Goal: Transaction & Acquisition: Purchase product/service

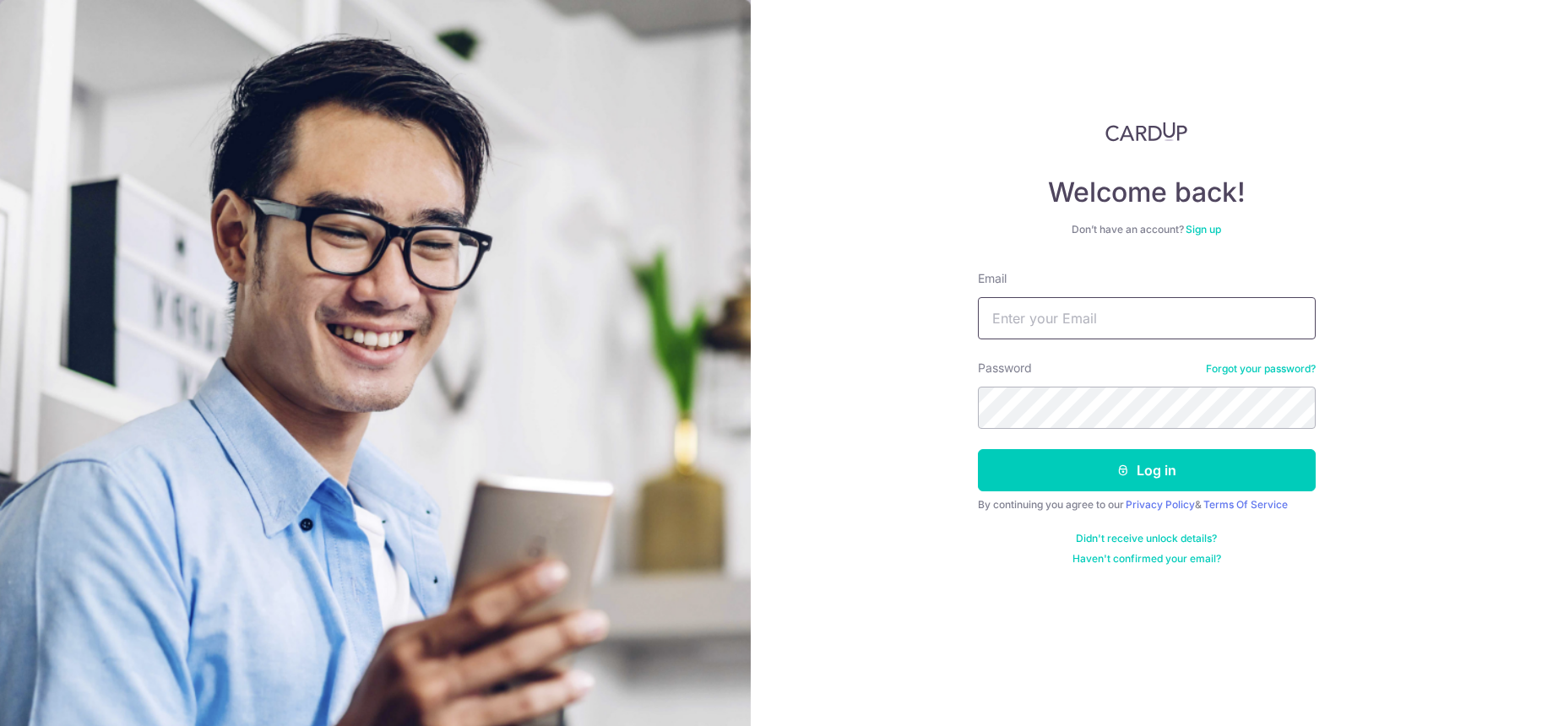
click at [1099, 321] on input "Email" at bounding box center [1147, 318] width 338 height 42
type input "yyj82@hotmail.com"
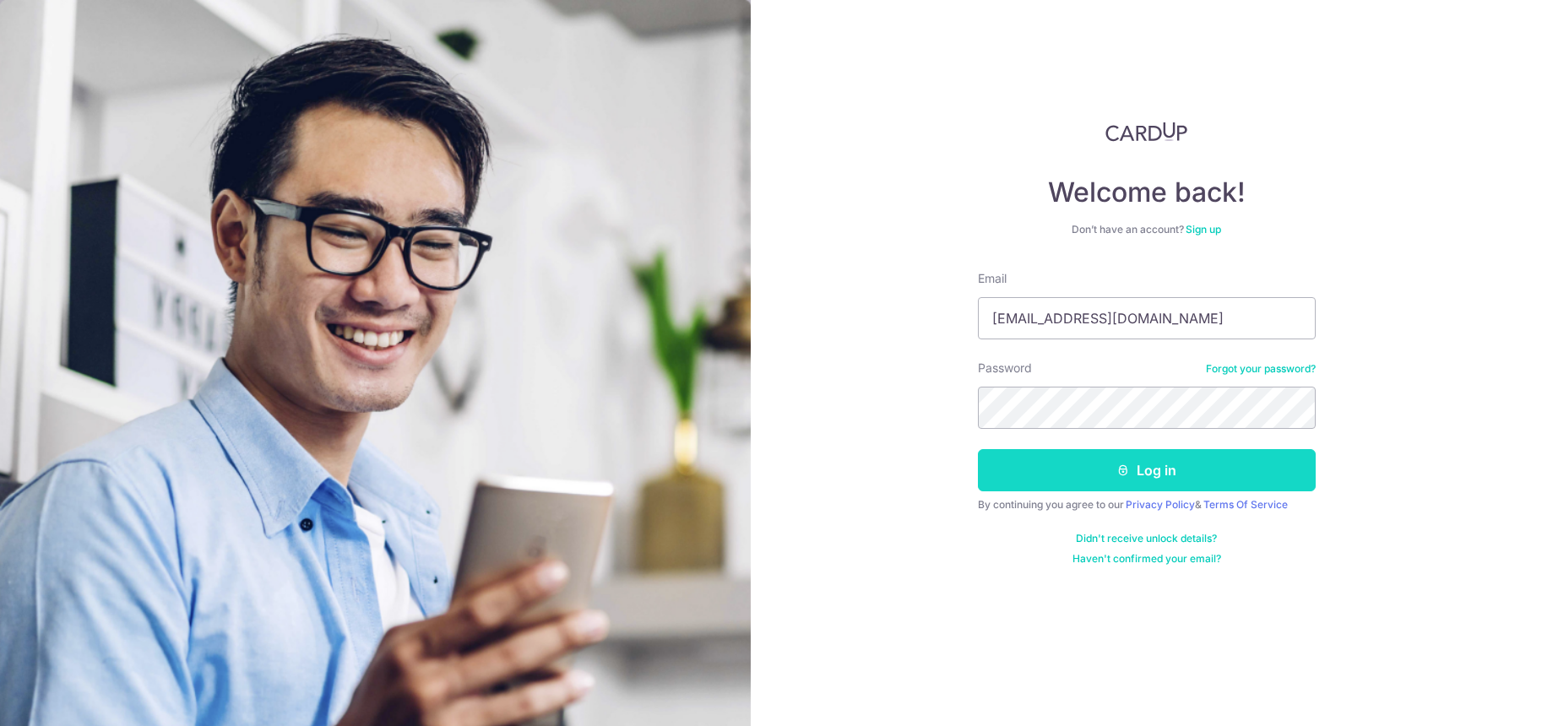
click at [1180, 475] on button "Log in" at bounding box center [1147, 470] width 338 height 42
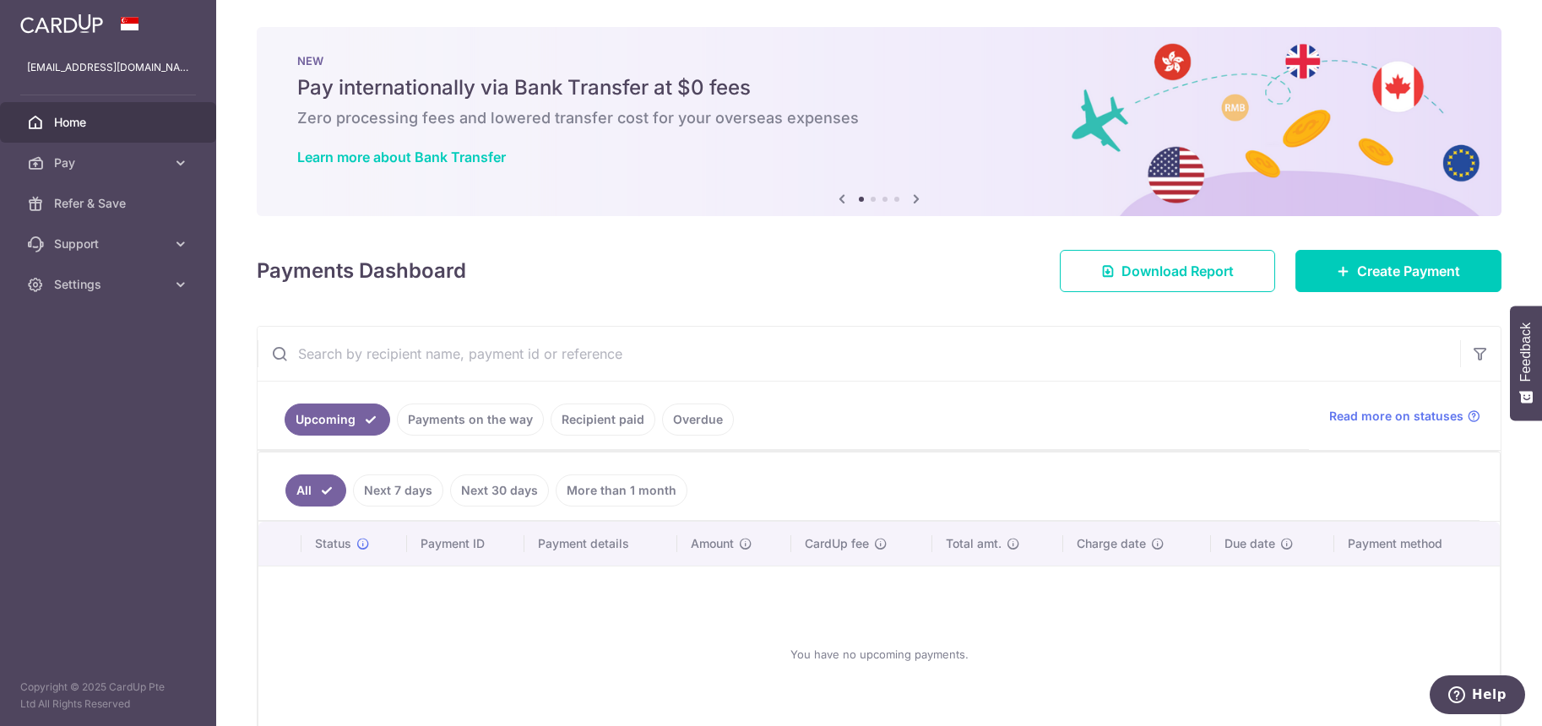
click at [913, 198] on icon at bounding box center [916, 198] width 20 height 21
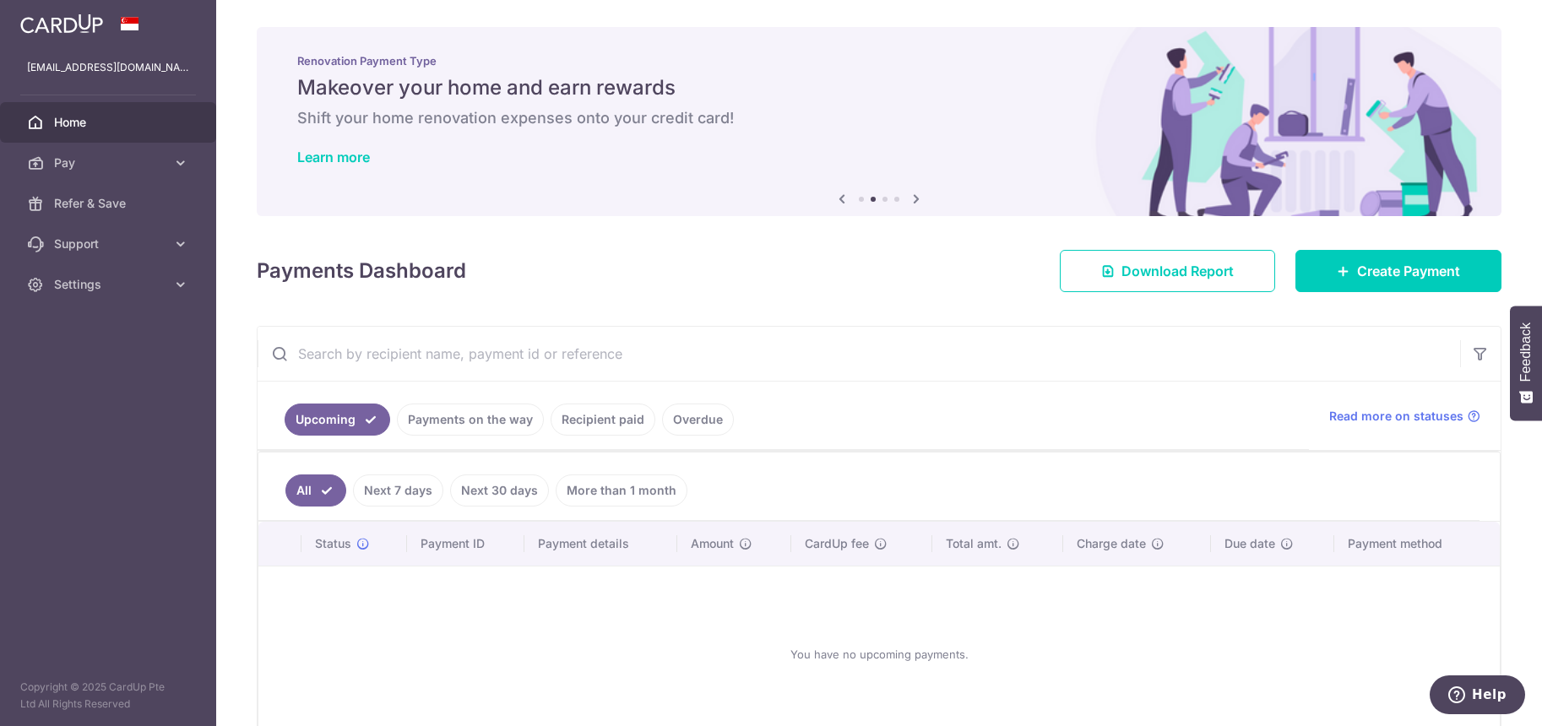
click at [913, 198] on icon at bounding box center [916, 198] width 20 height 21
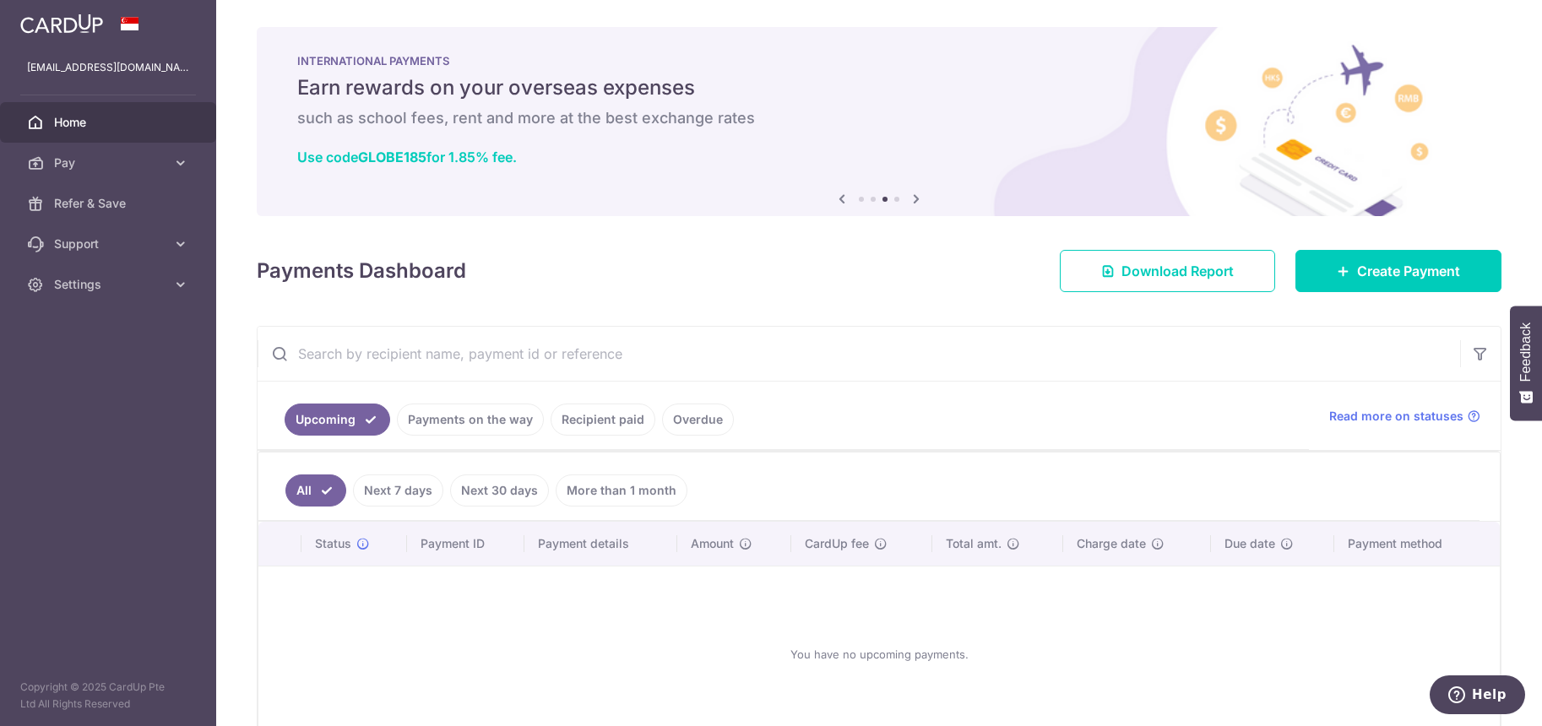
click at [913, 198] on icon at bounding box center [916, 198] width 20 height 21
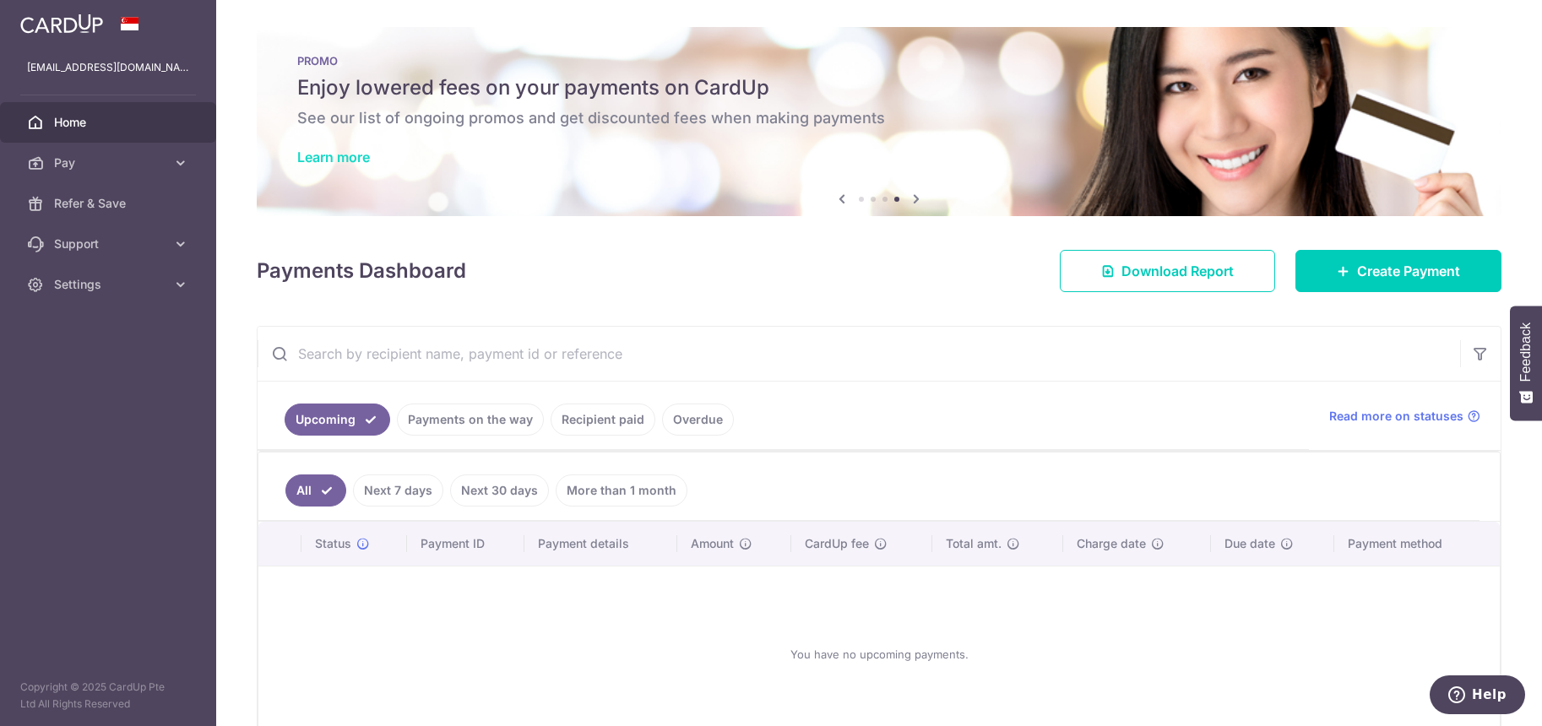
click at [319, 158] on link "Learn more" at bounding box center [333, 157] width 73 height 17
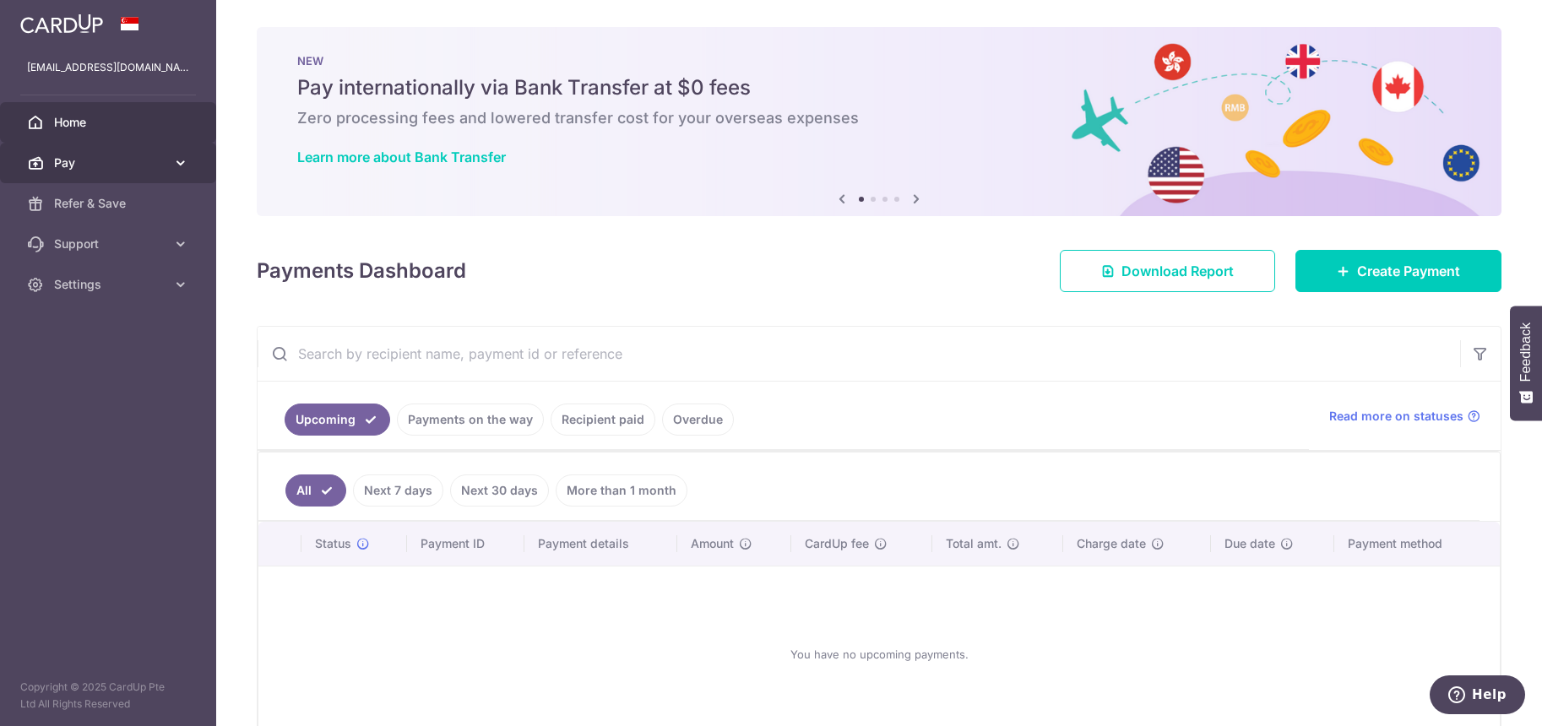
click at [88, 169] on span "Pay" at bounding box center [109, 163] width 111 height 17
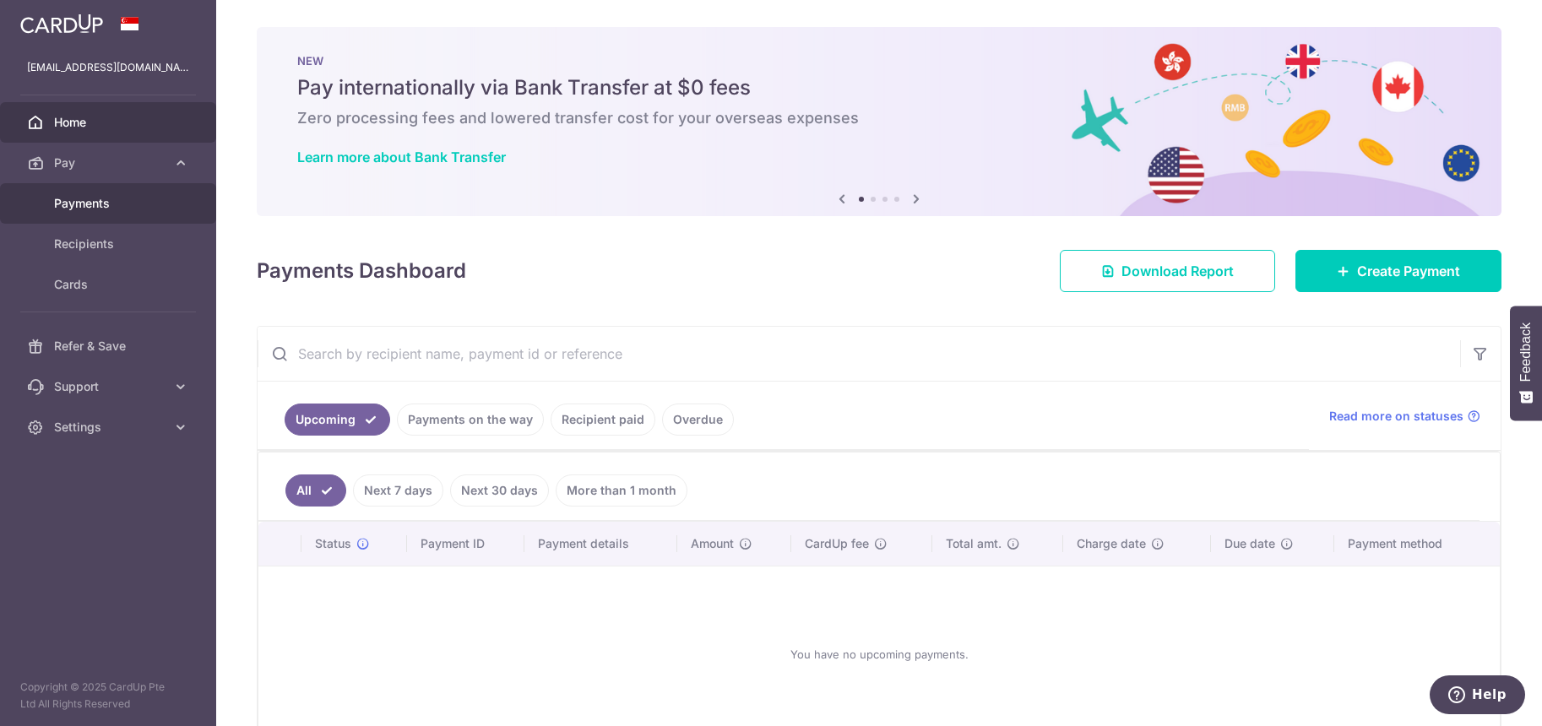
click at [97, 204] on span "Payments" at bounding box center [109, 203] width 111 height 17
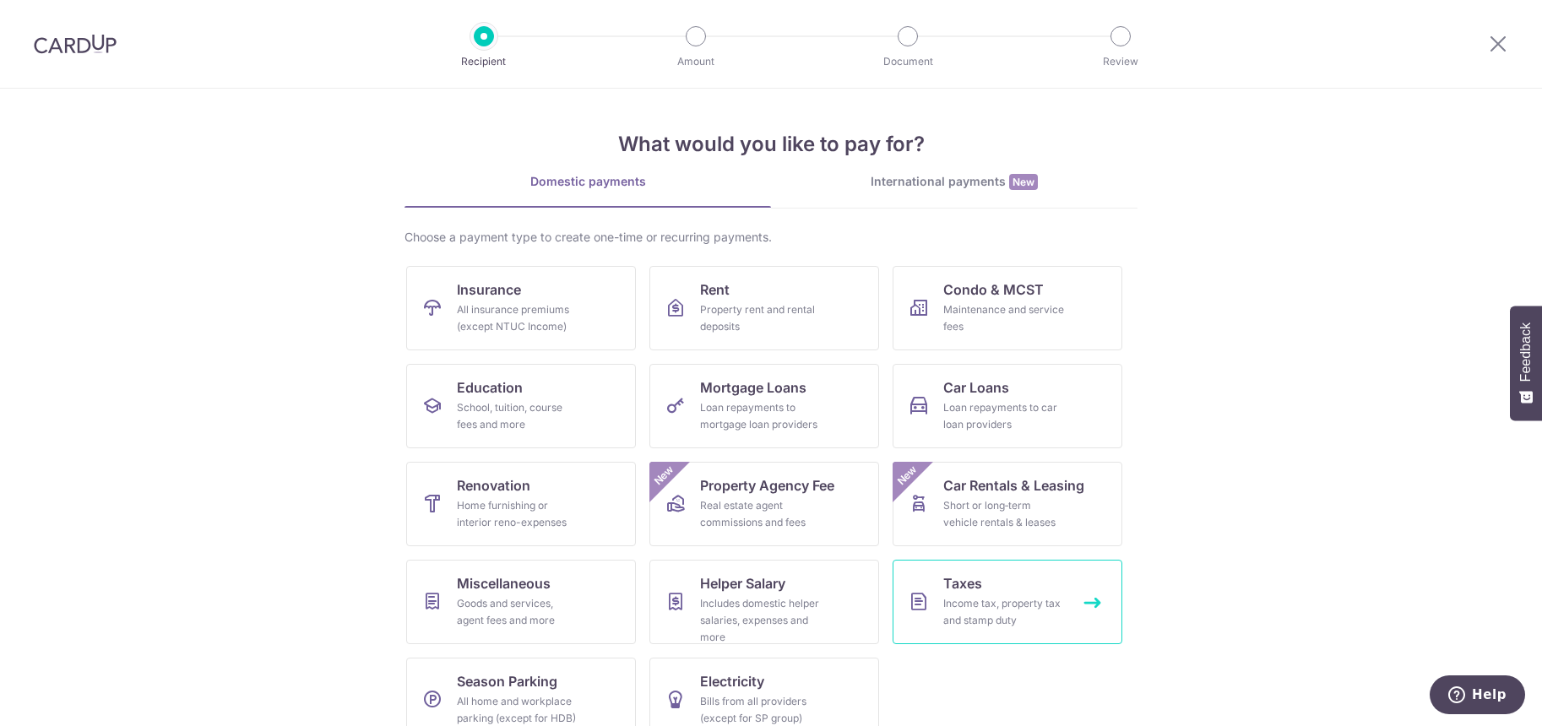
click at [943, 623] on div "Income tax, property tax and stamp duty" at bounding box center [1004, 612] width 122 height 34
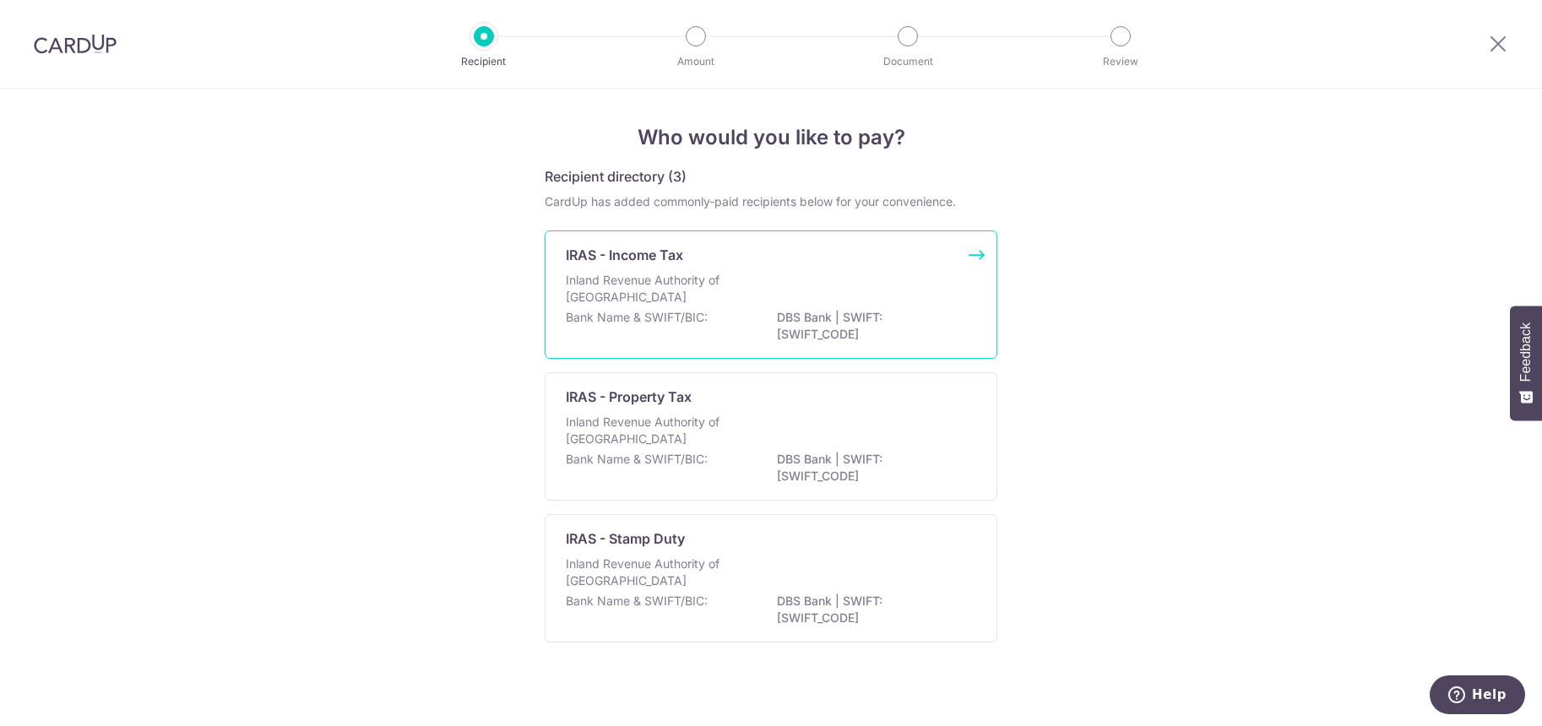
click at [603, 288] on p "Inland Revenue Authority of Singapore" at bounding box center [655, 289] width 179 height 34
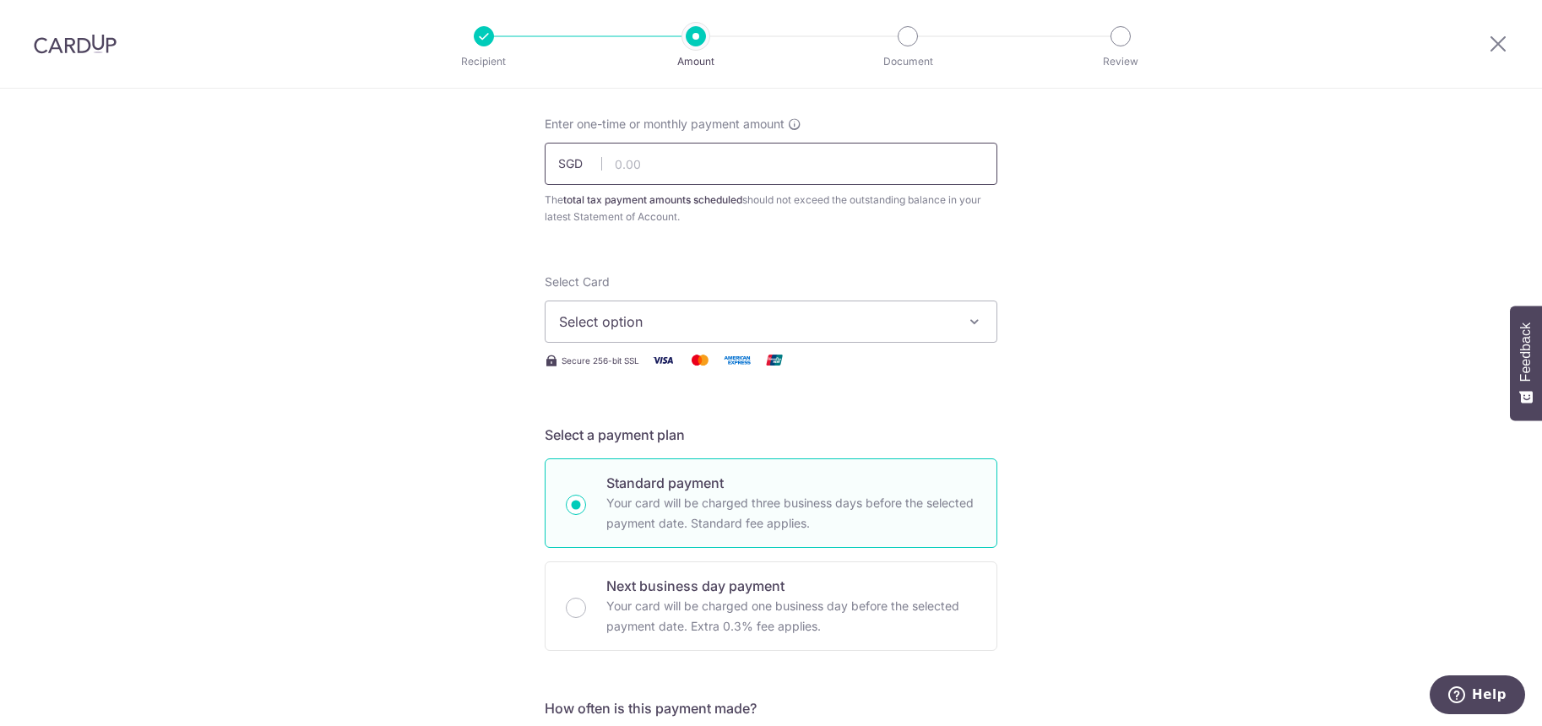
click at [641, 157] on input "text" at bounding box center [771, 164] width 453 height 42
type input "1"
type input "9,000.00"
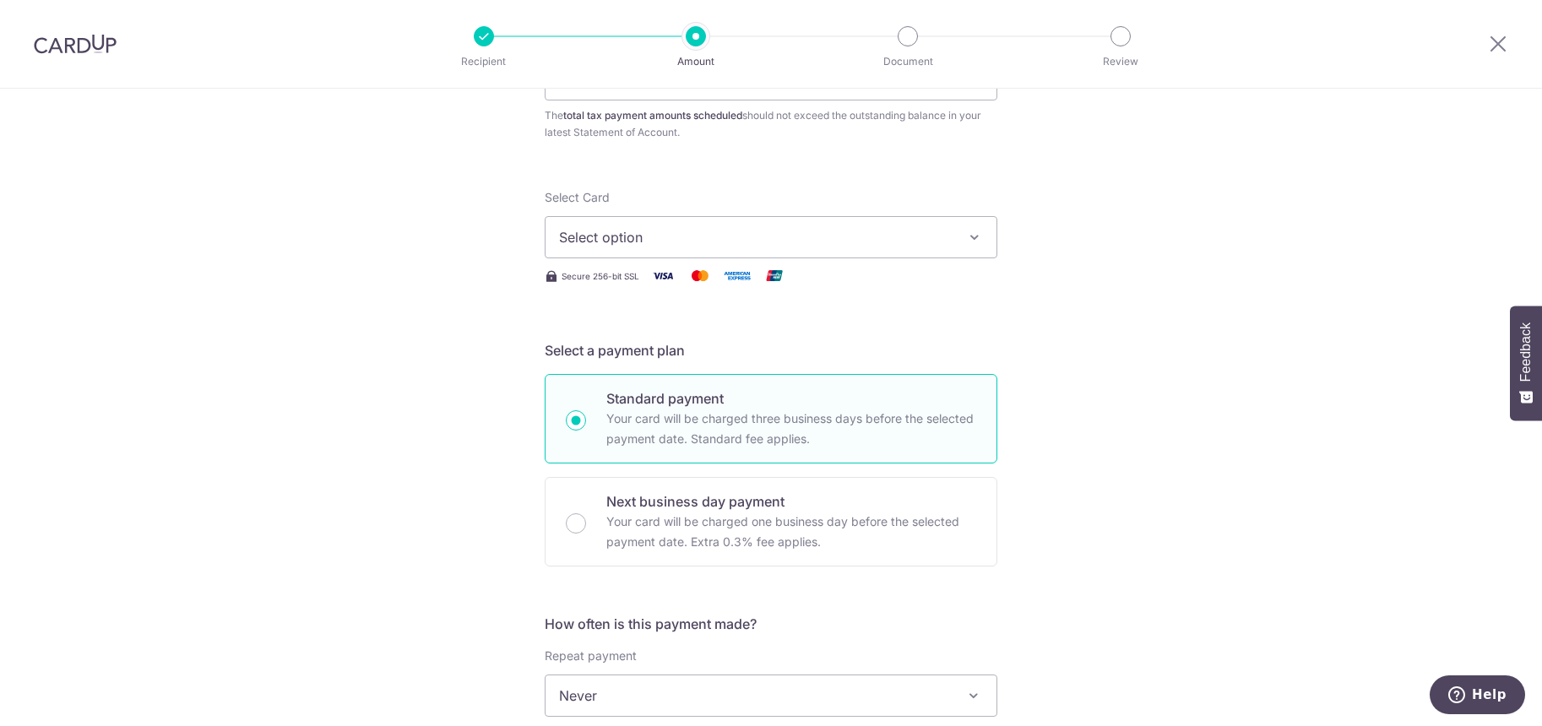
click at [966, 240] on icon "button" at bounding box center [974, 237] width 17 height 17
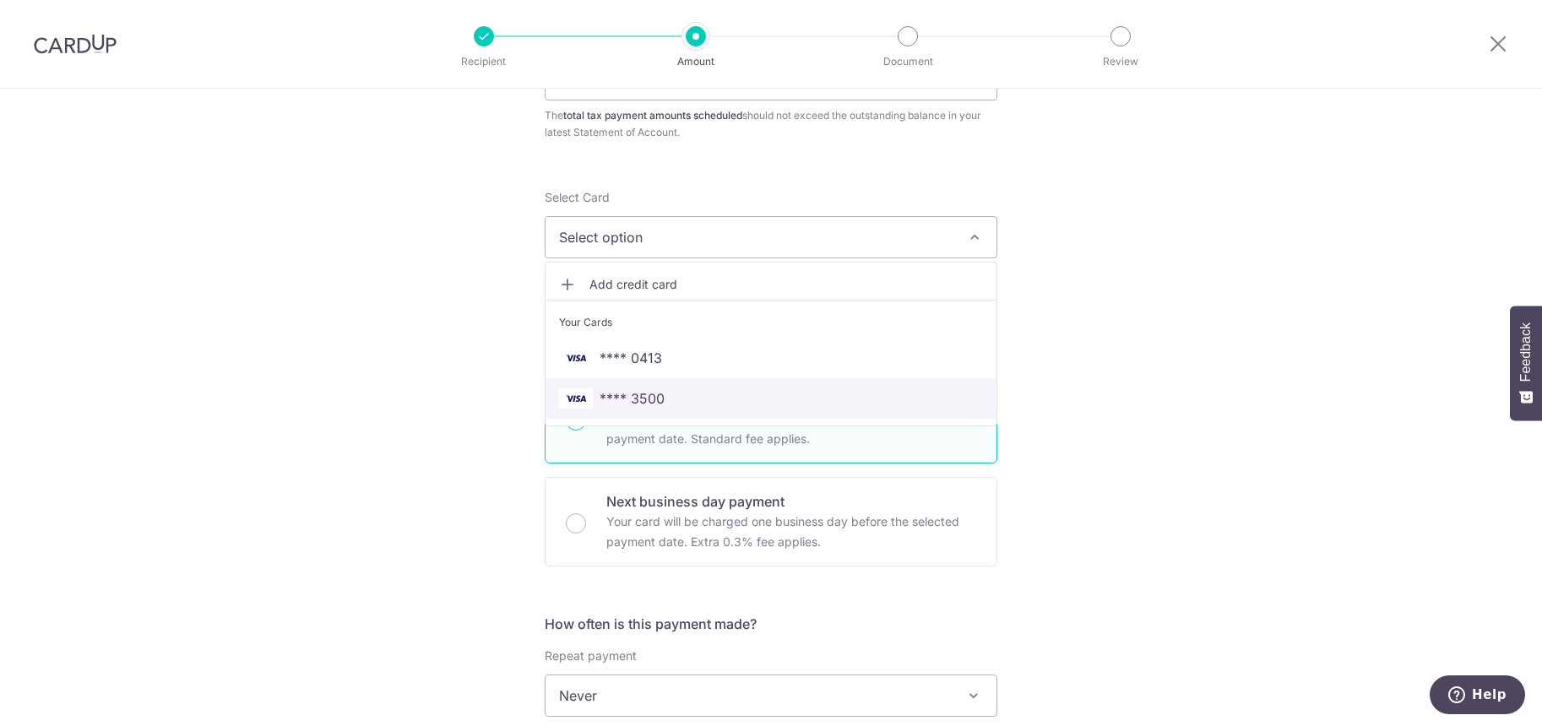
click at [648, 399] on span "**** 3500" at bounding box center [631, 398] width 65 height 20
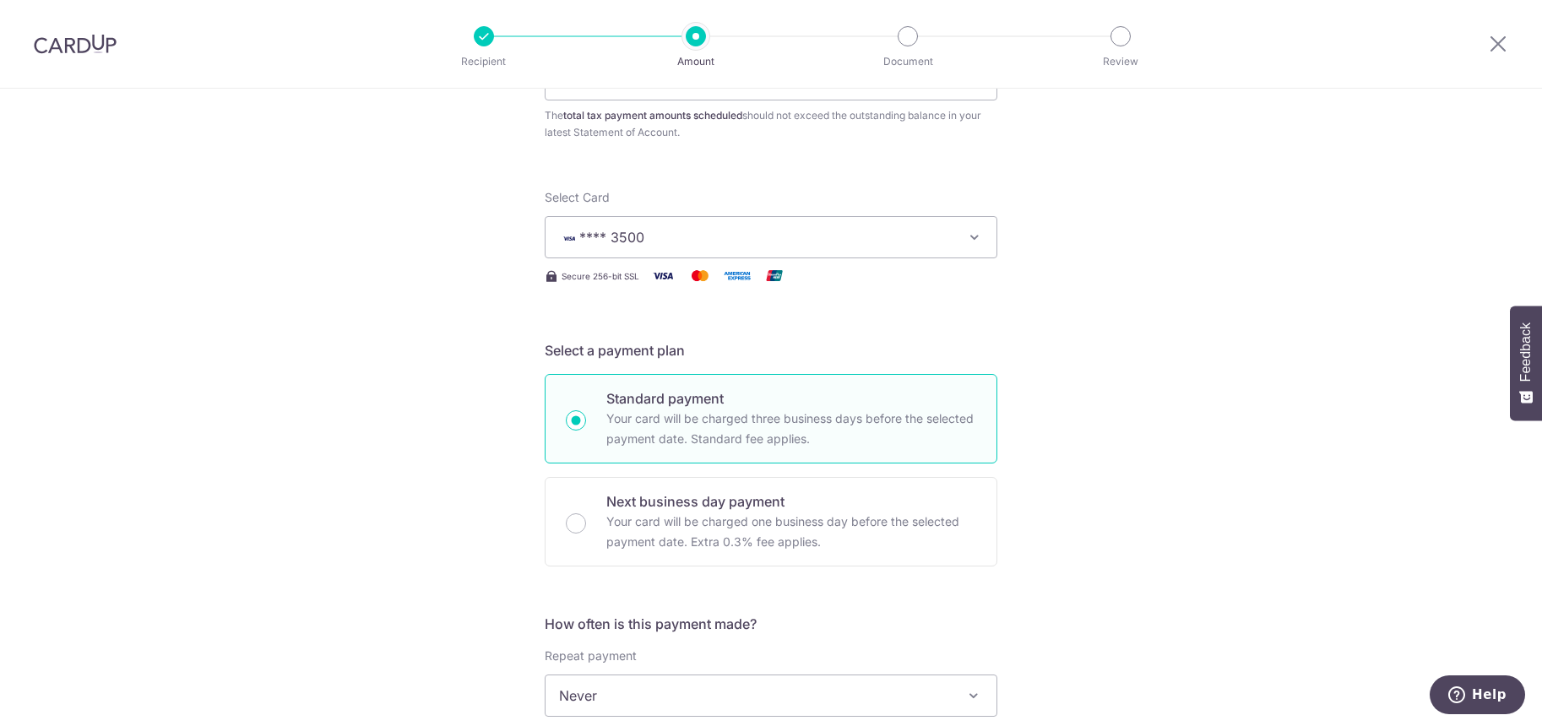
click at [369, 507] on div "Tell us more about your payment Enter one-time or monthly payment amount SGD 9,…" at bounding box center [771, 704] width 1542 height 1568
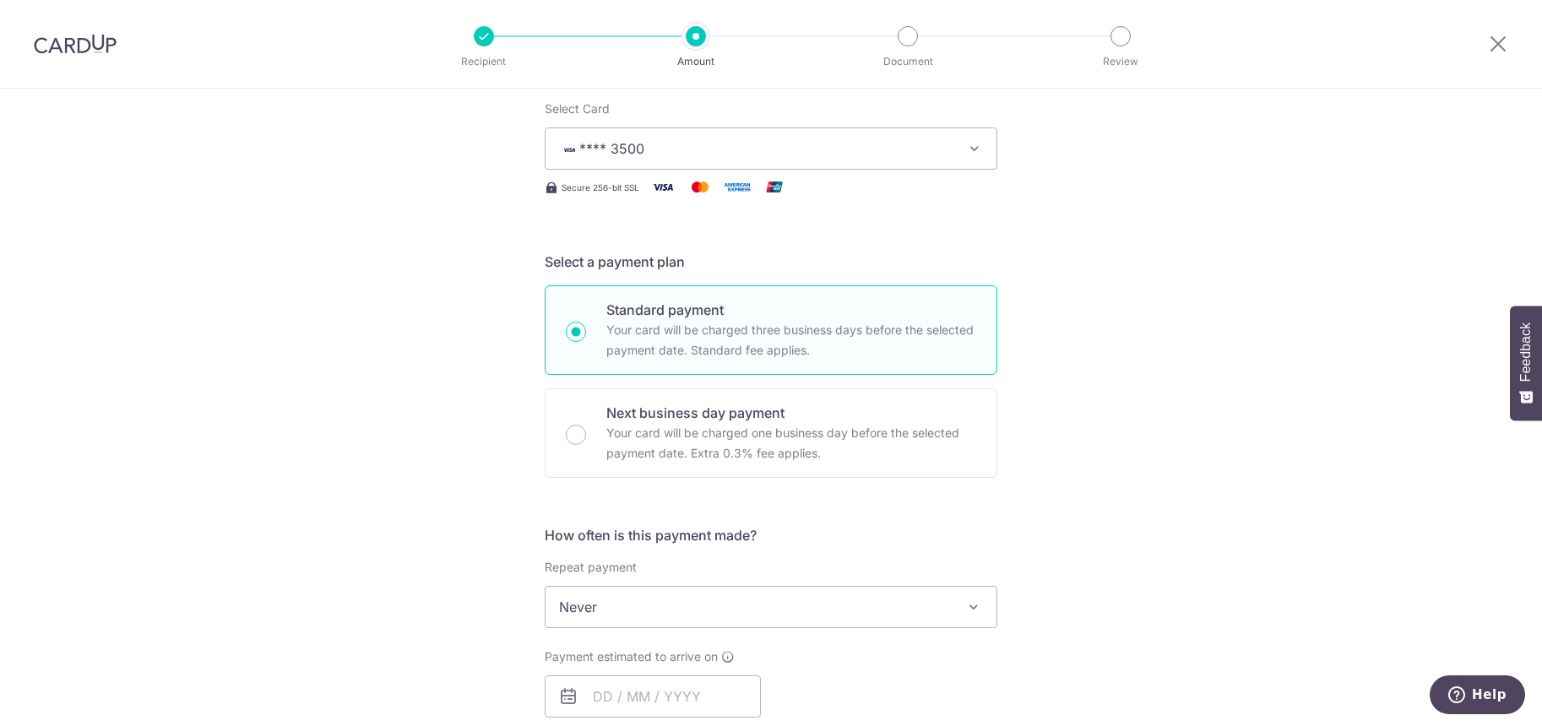
scroll to position [338, 0]
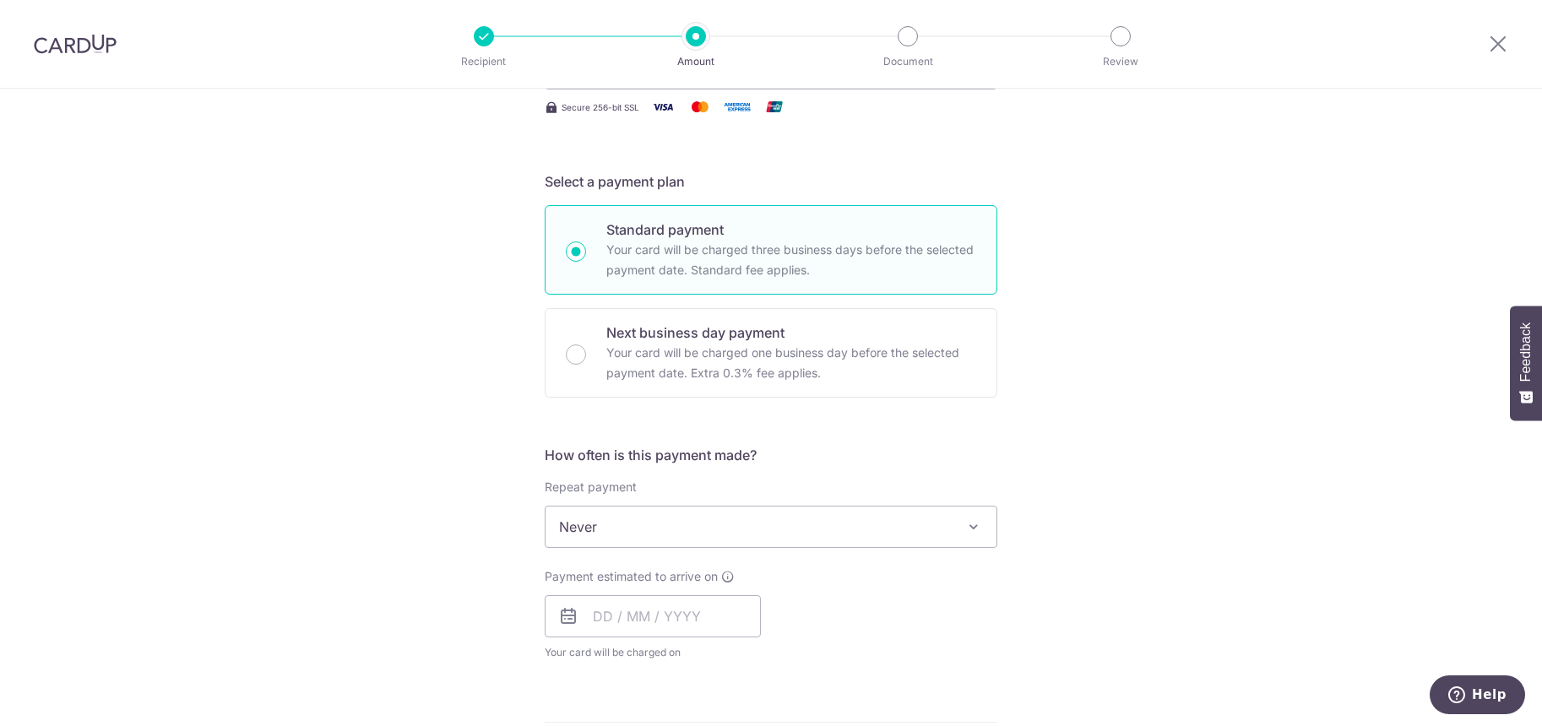
click at [344, 520] on div "Tell us more about your payment Enter one-time or monthly payment amount SGD 9,…" at bounding box center [771, 535] width 1542 height 1568
click at [1443, 227] on div "Tell us more about your payment Enter one-time or monthly payment amount SGD 9,…" at bounding box center [771, 535] width 1542 height 1568
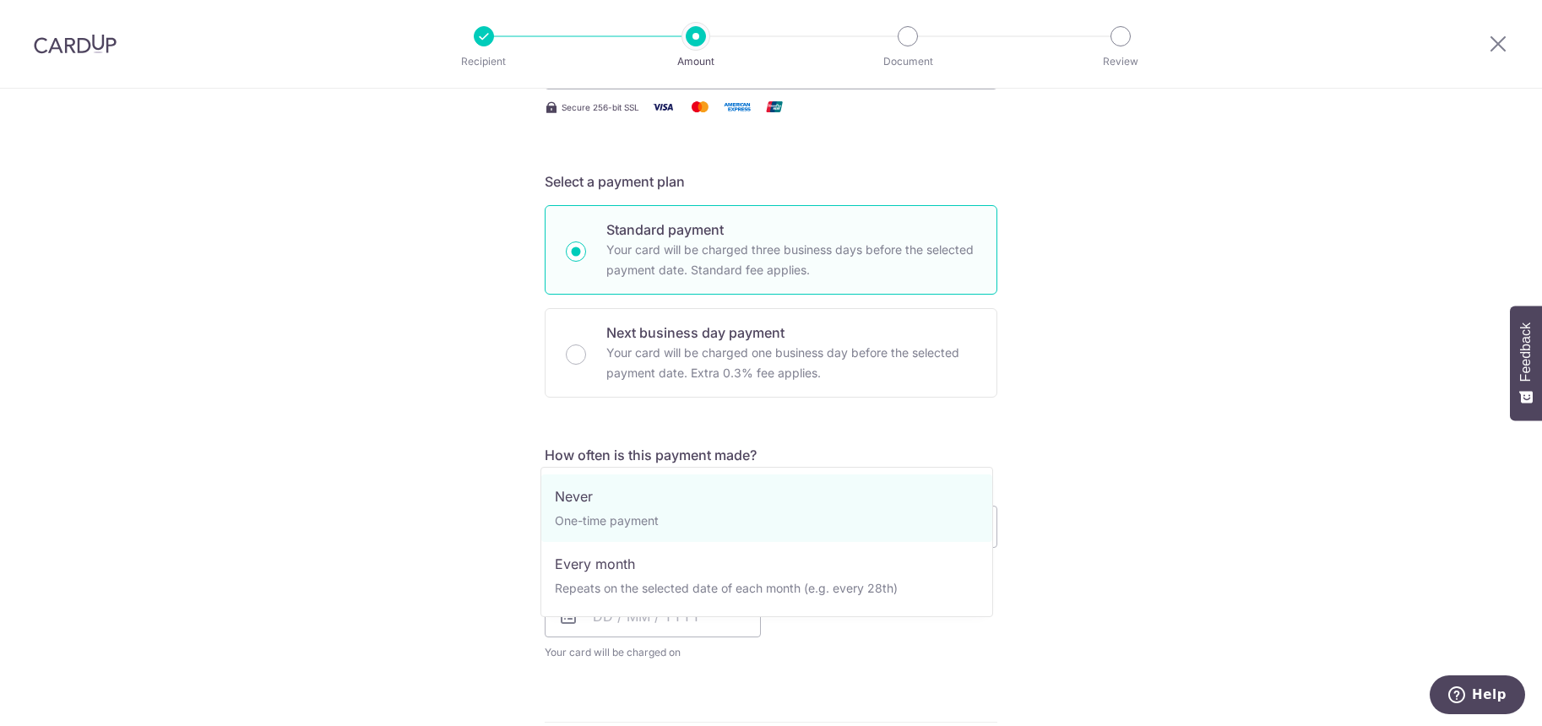
click at [722, 507] on span "Never" at bounding box center [770, 527] width 451 height 41
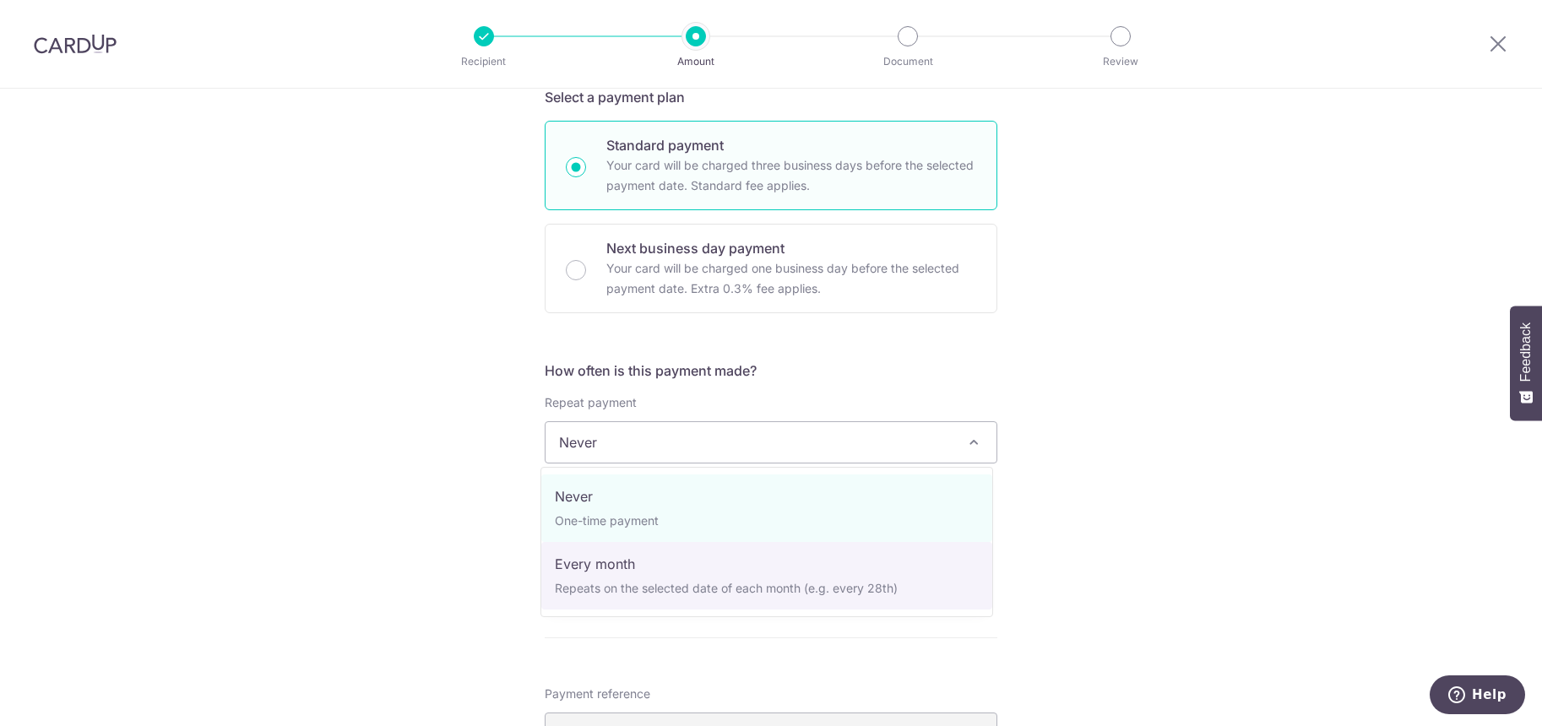
select select "3"
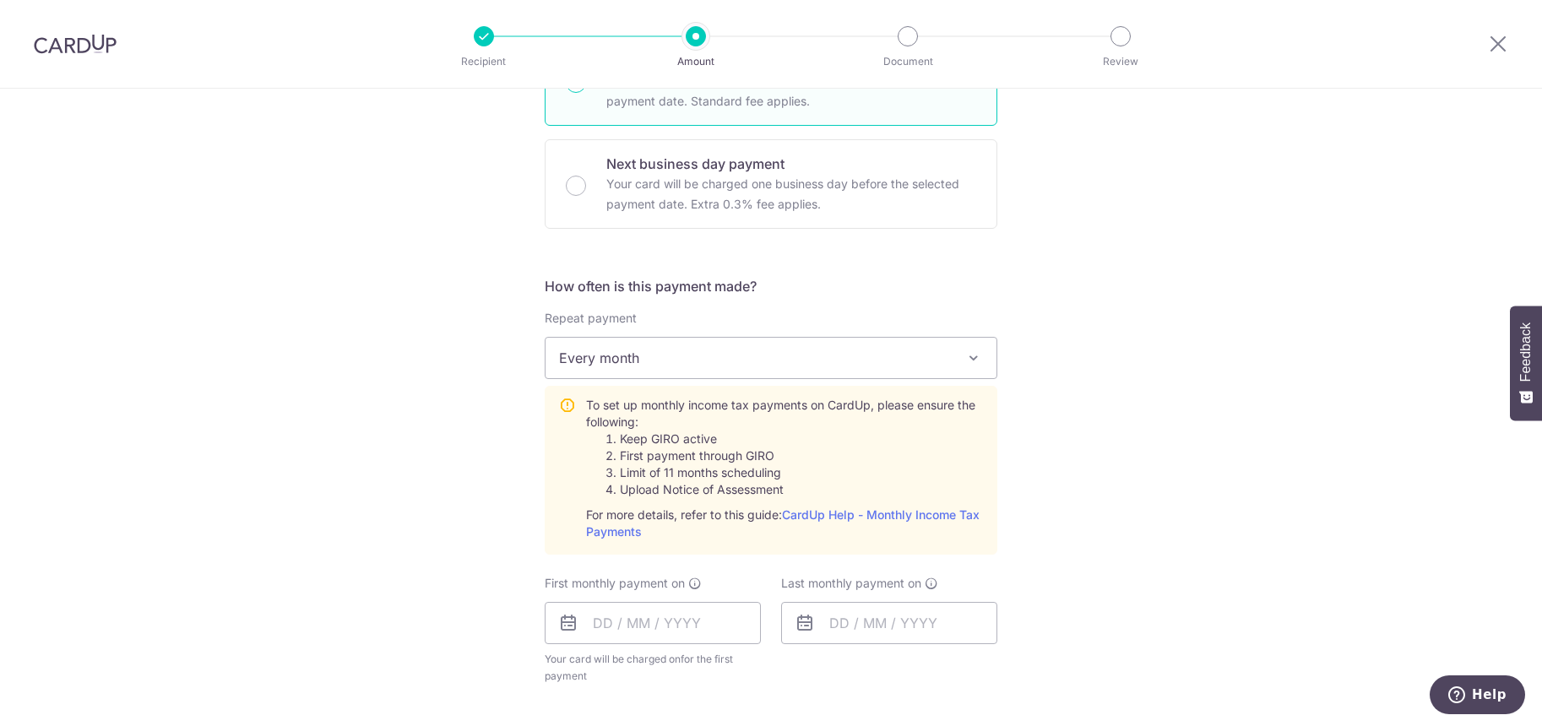
scroll to position [591, 0]
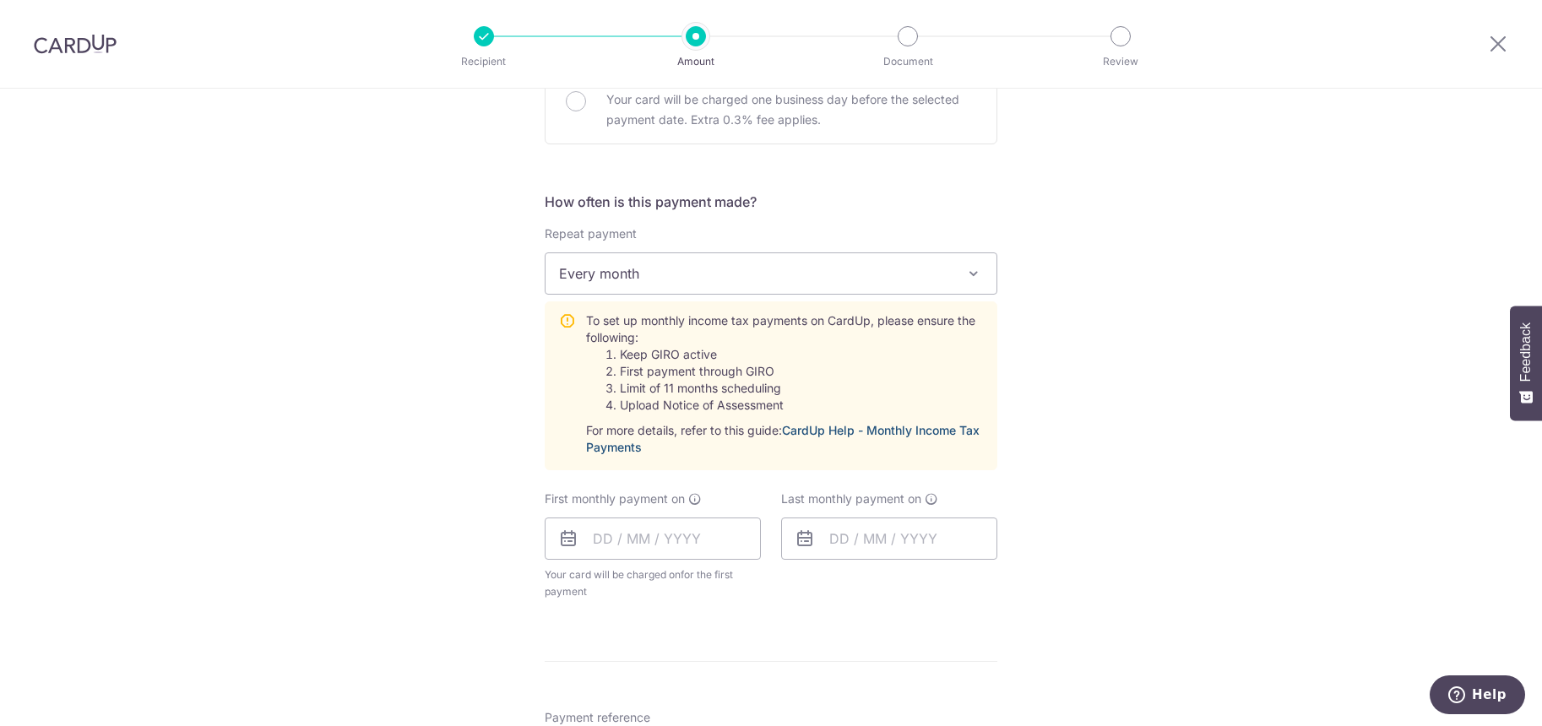
click at [890, 435] on link "CardUp Help - Monthly Income Tax Payments" at bounding box center [782, 438] width 393 height 31
click at [592, 545] on input "text" at bounding box center [653, 539] width 216 height 42
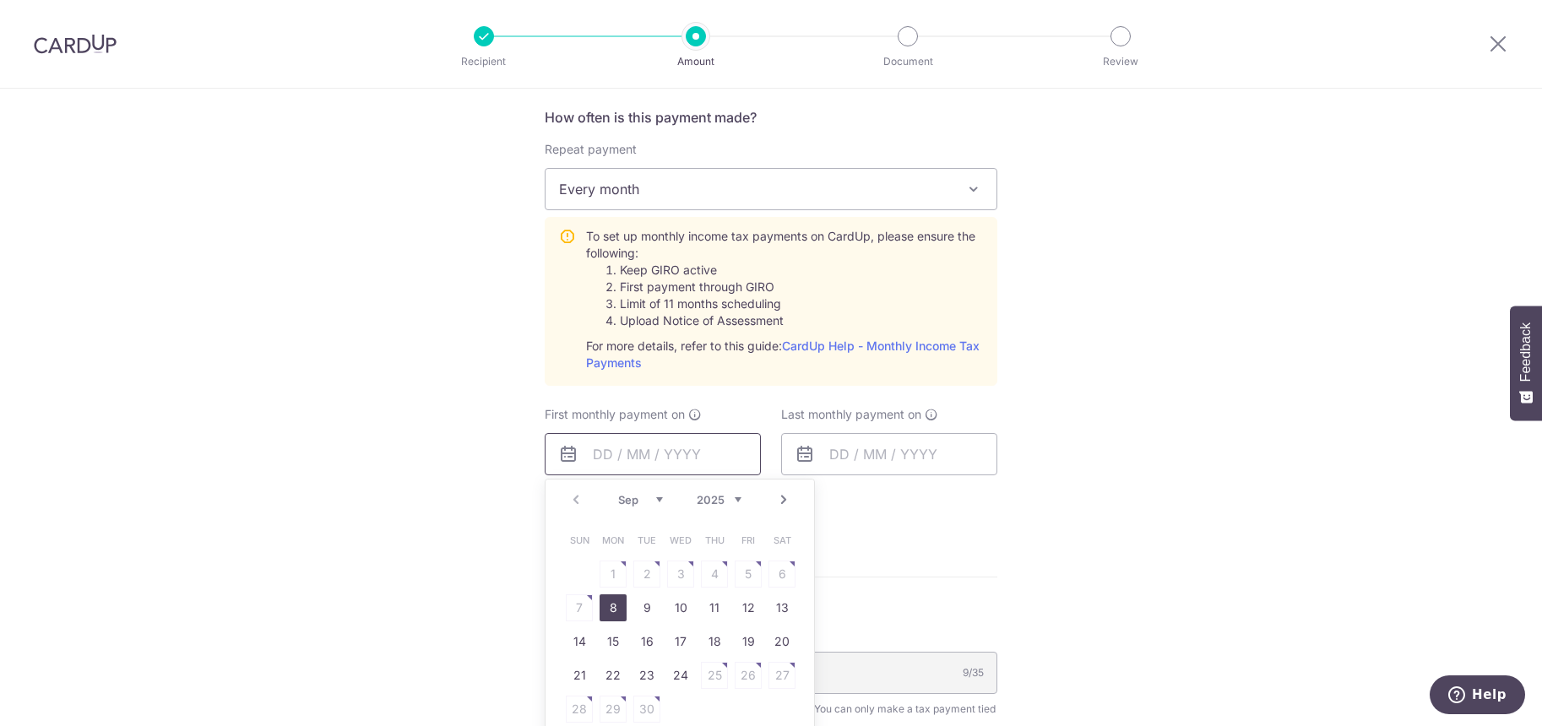
scroll to position [760, 0]
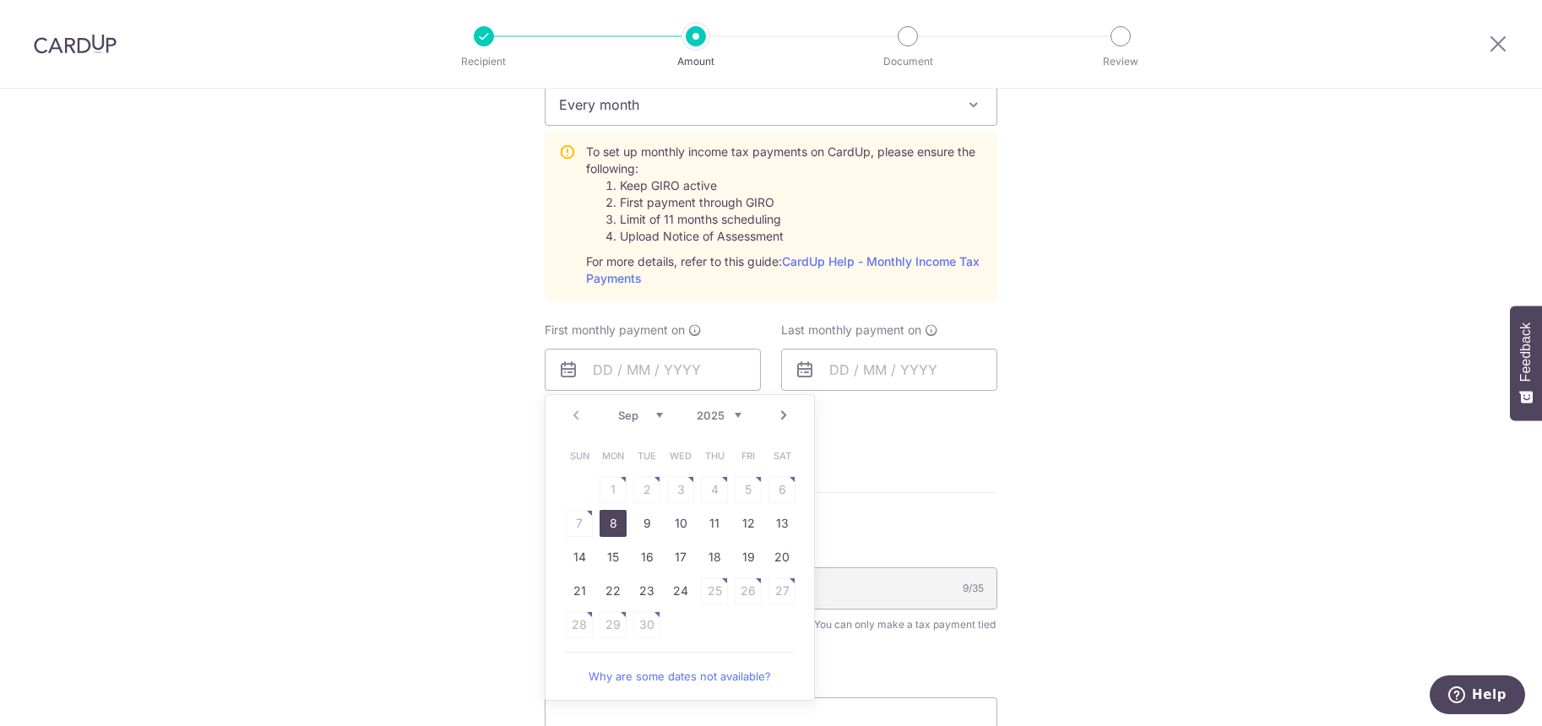
click at [612, 529] on link "8" at bounding box center [612, 523] width 27 height 27
type input "08/09/2025"
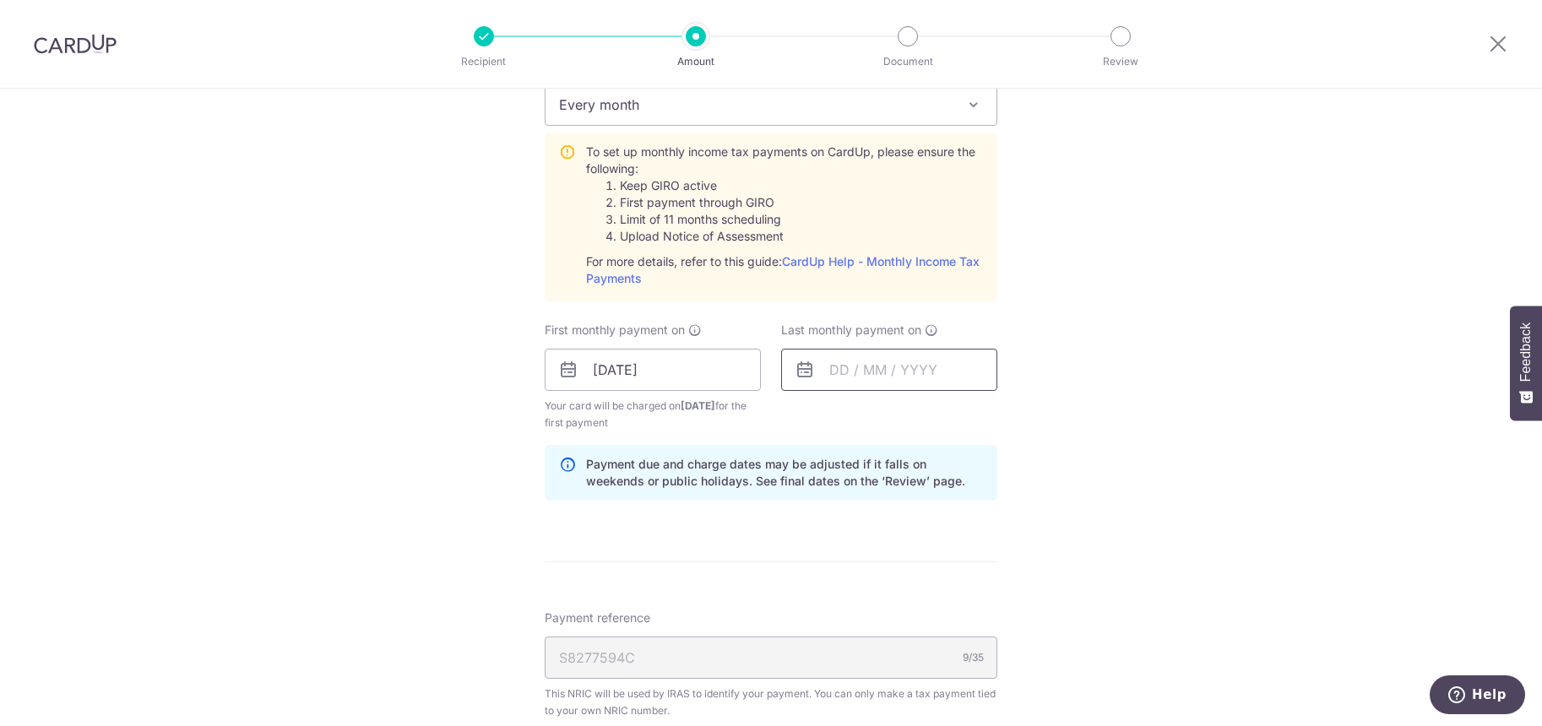
click at [838, 371] on input "text" at bounding box center [889, 370] width 216 height 42
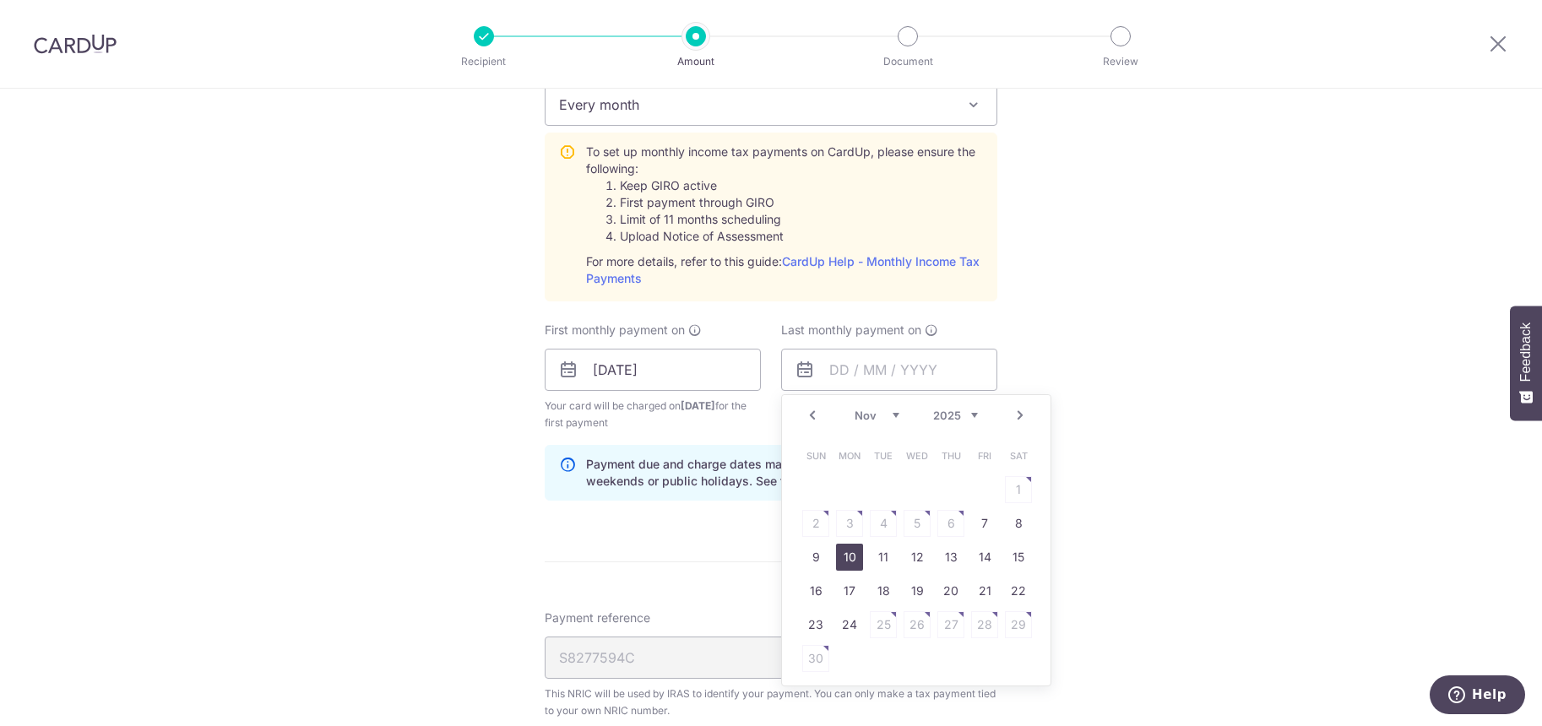
click at [842, 563] on link "10" at bounding box center [849, 557] width 27 height 27
type input "10/11/2025"
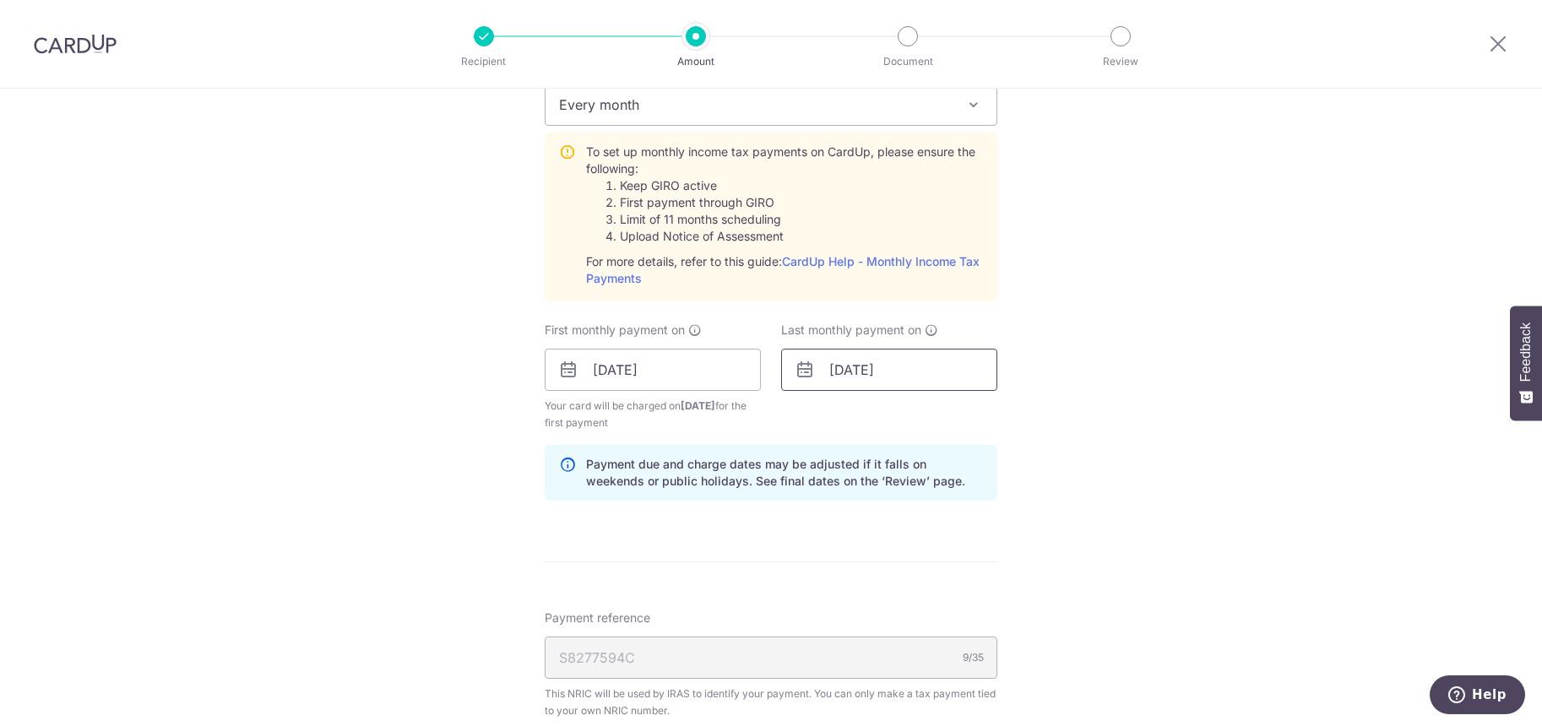
click at [835, 367] on input "10/11/2025" at bounding box center [889, 370] width 216 height 42
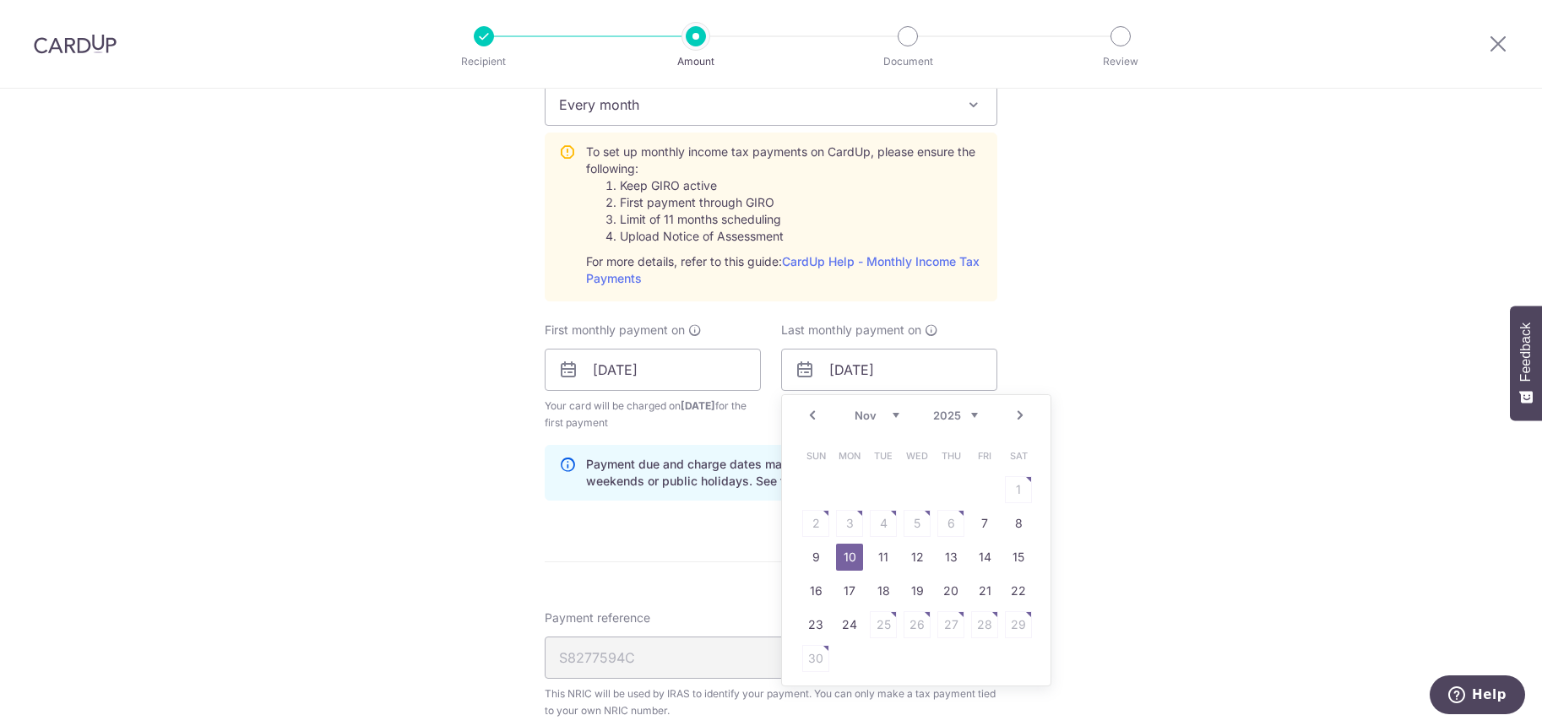
click at [328, 441] on div "Tell us more about your payment Enter one-time or monthly payment amount SGD 9,…" at bounding box center [771, 244] width 1542 height 1830
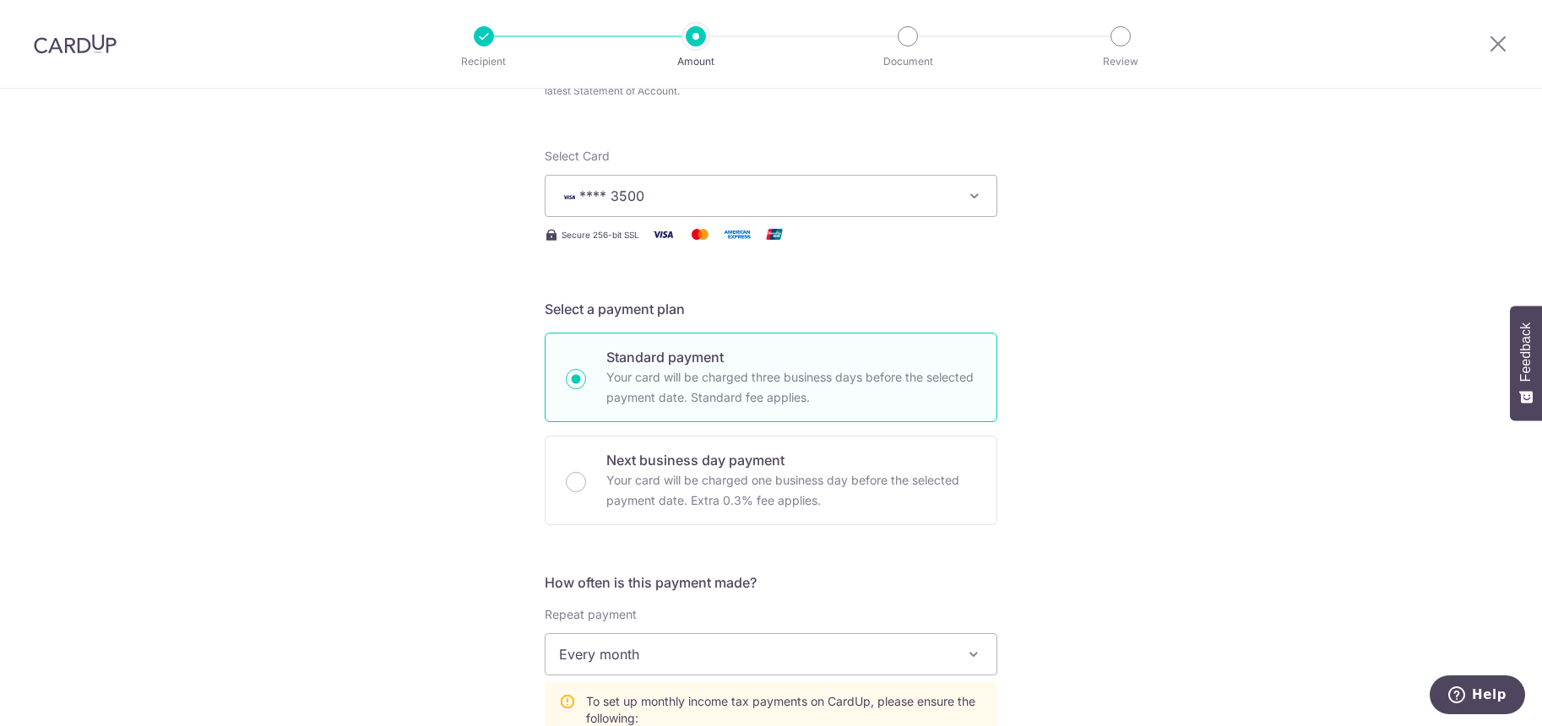
scroll to position [338, 0]
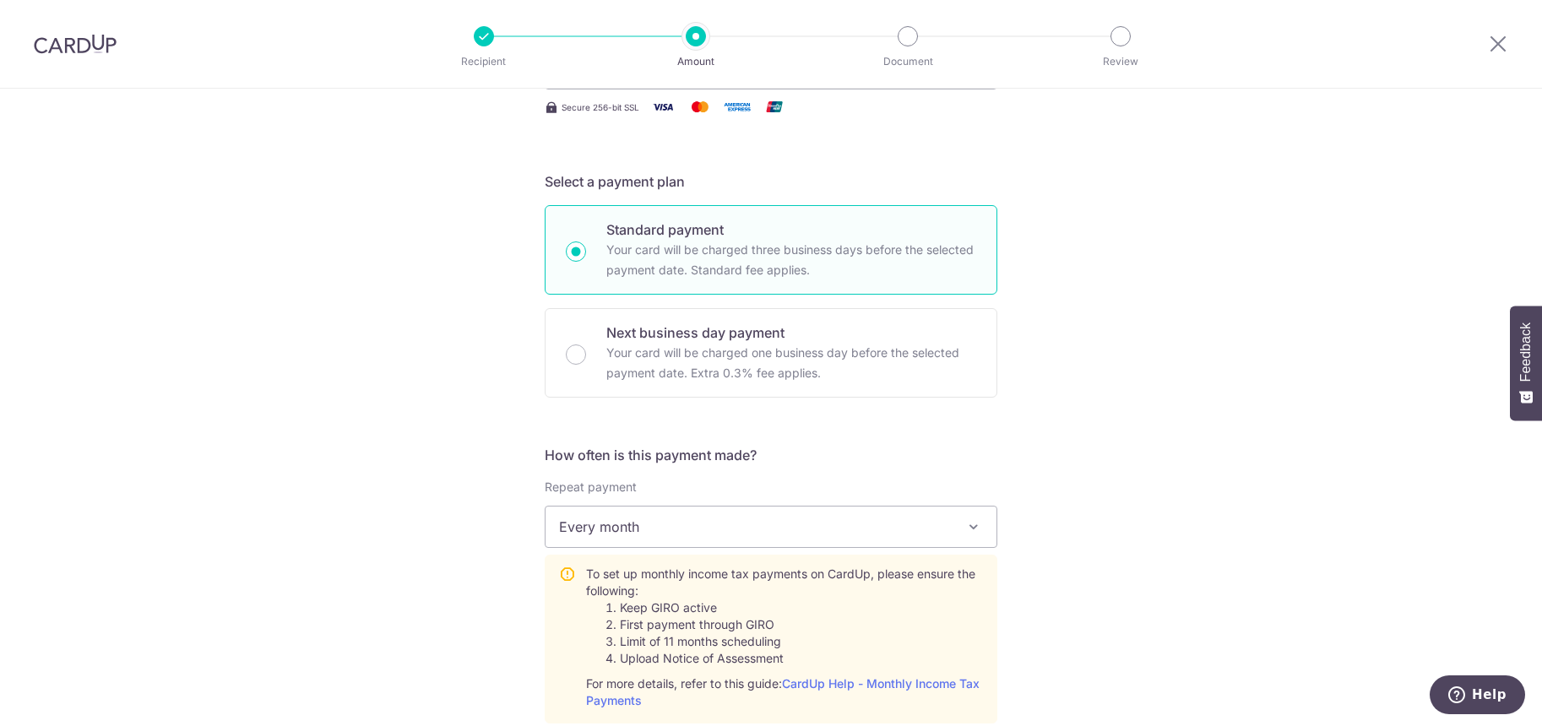
click at [970, 529] on span at bounding box center [973, 527] width 20 height 20
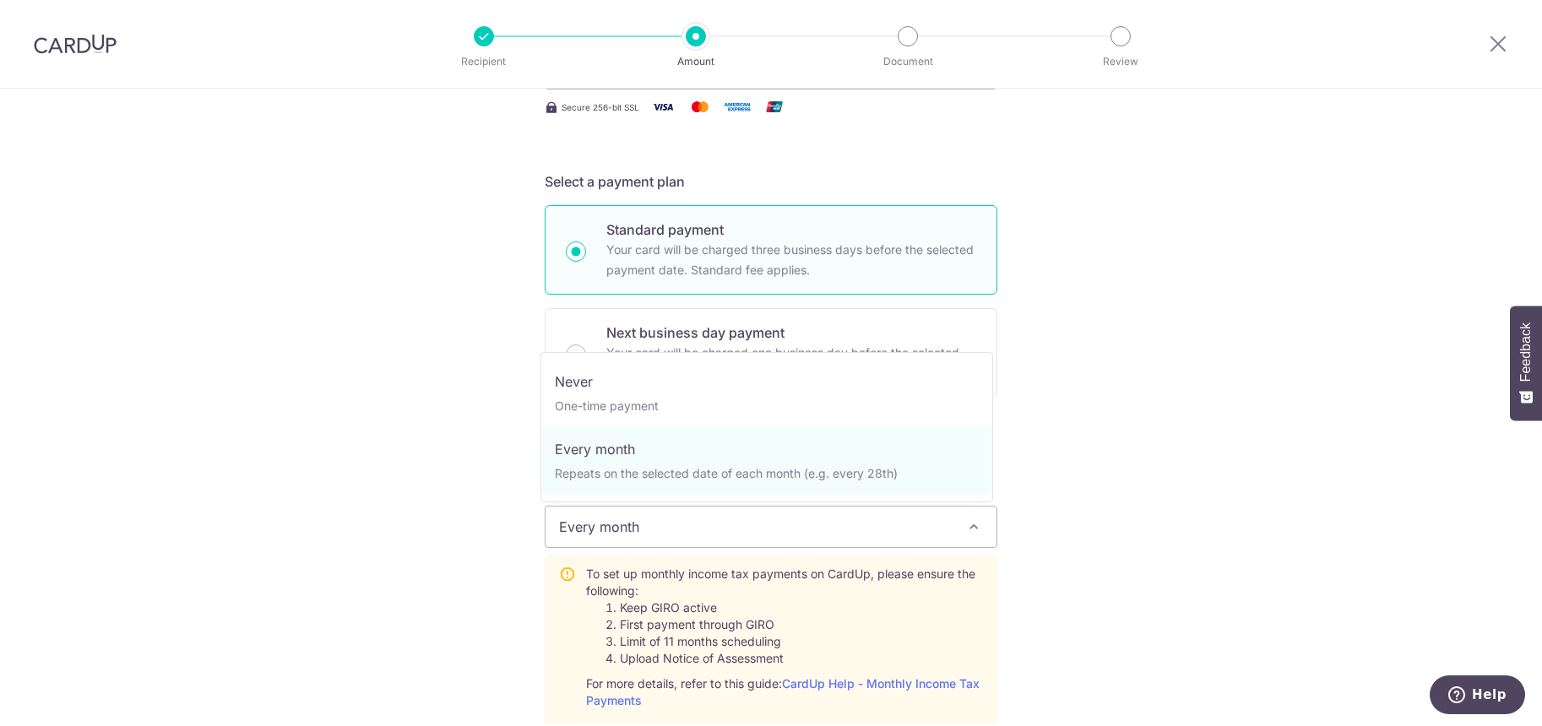
click at [972, 530] on span at bounding box center [973, 527] width 20 height 20
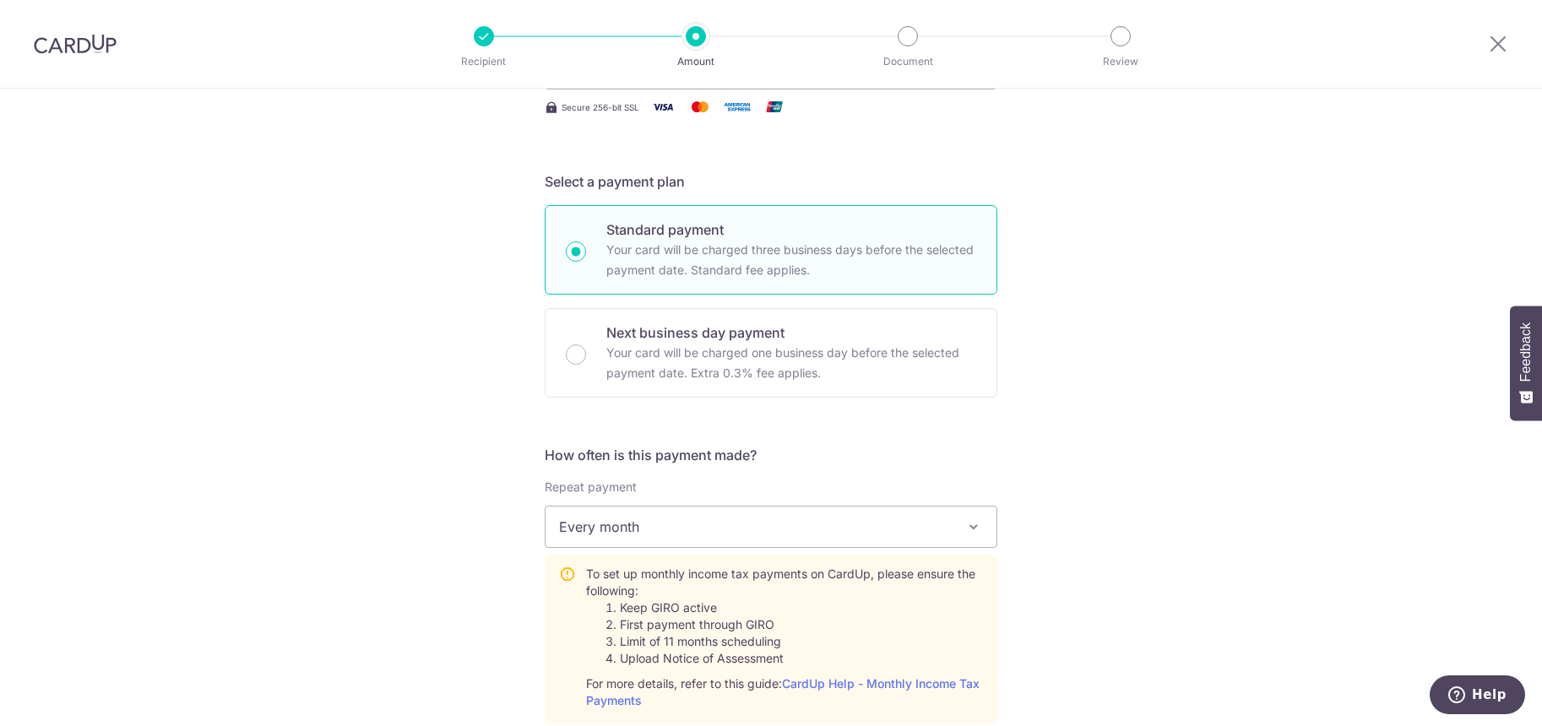
click at [1082, 509] on div "Tell us more about your payment Enter one-time or monthly payment amount SGD 9,…" at bounding box center [771, 666] width 1542 height 1830
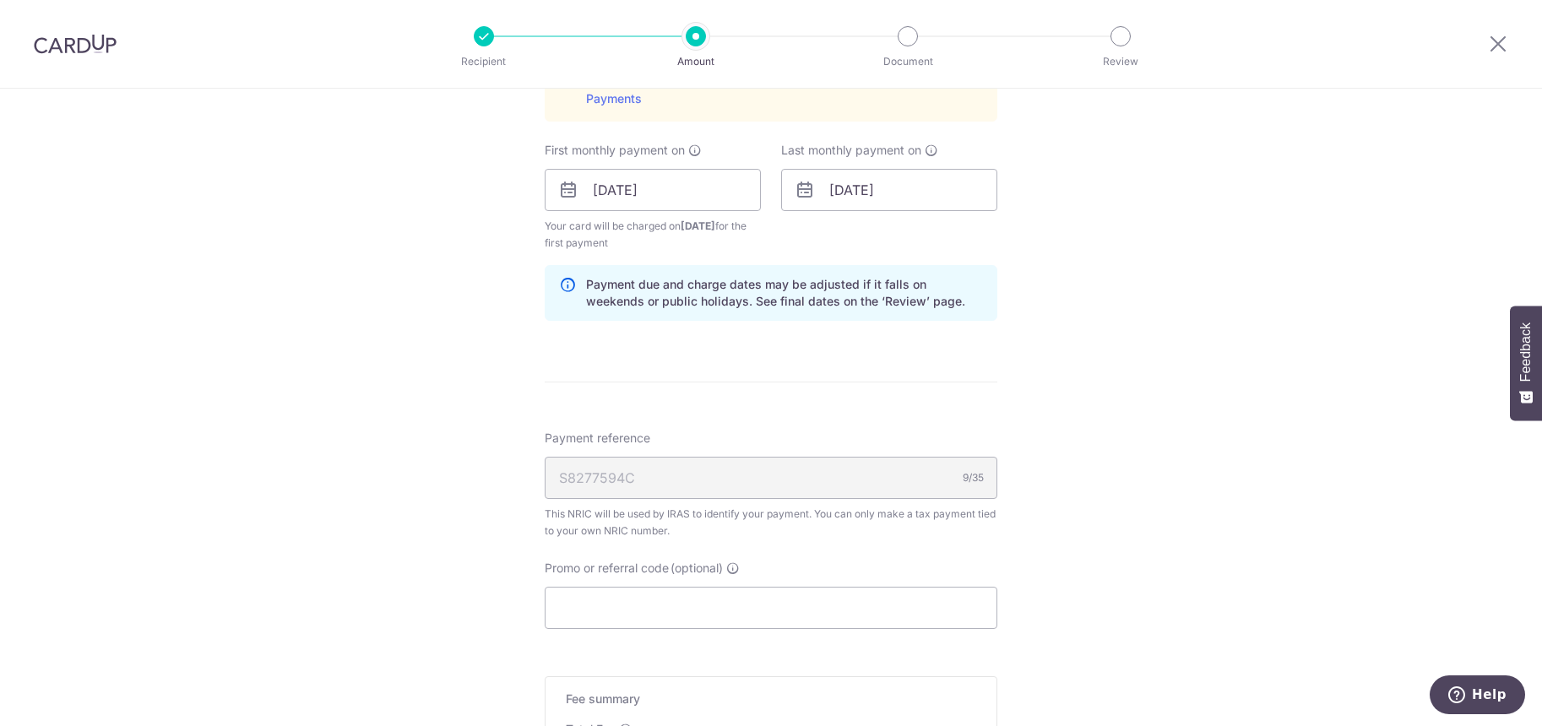
scroll to position [1182, 0]
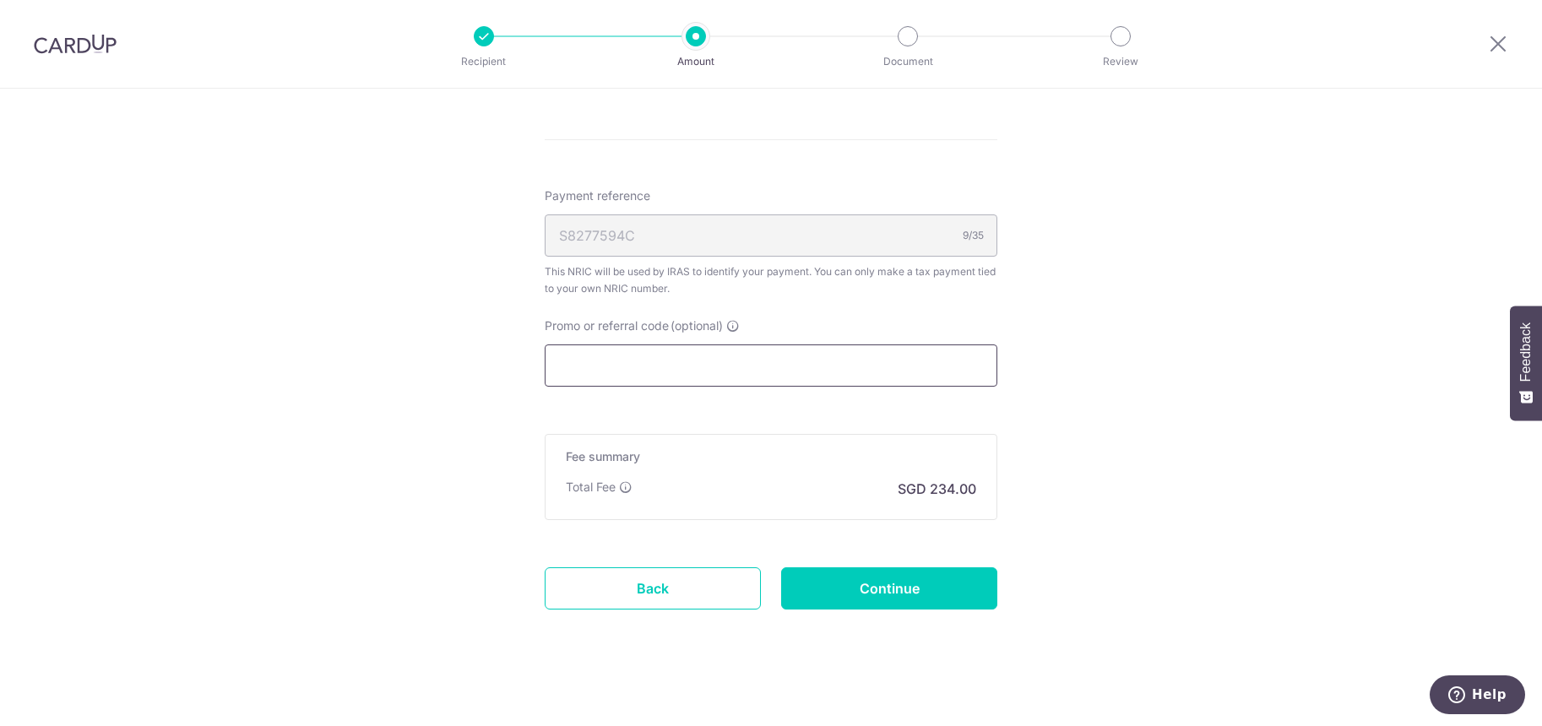
click at [608, 364] on input "Promo or referral code (optional)" at bounding box center [771, 365] width 453 height 42
click at [635, 364] on input "Promo or referral code (optional)" at bounding box center [771, 365] width 453 height 42
paste input "VTAX25R"
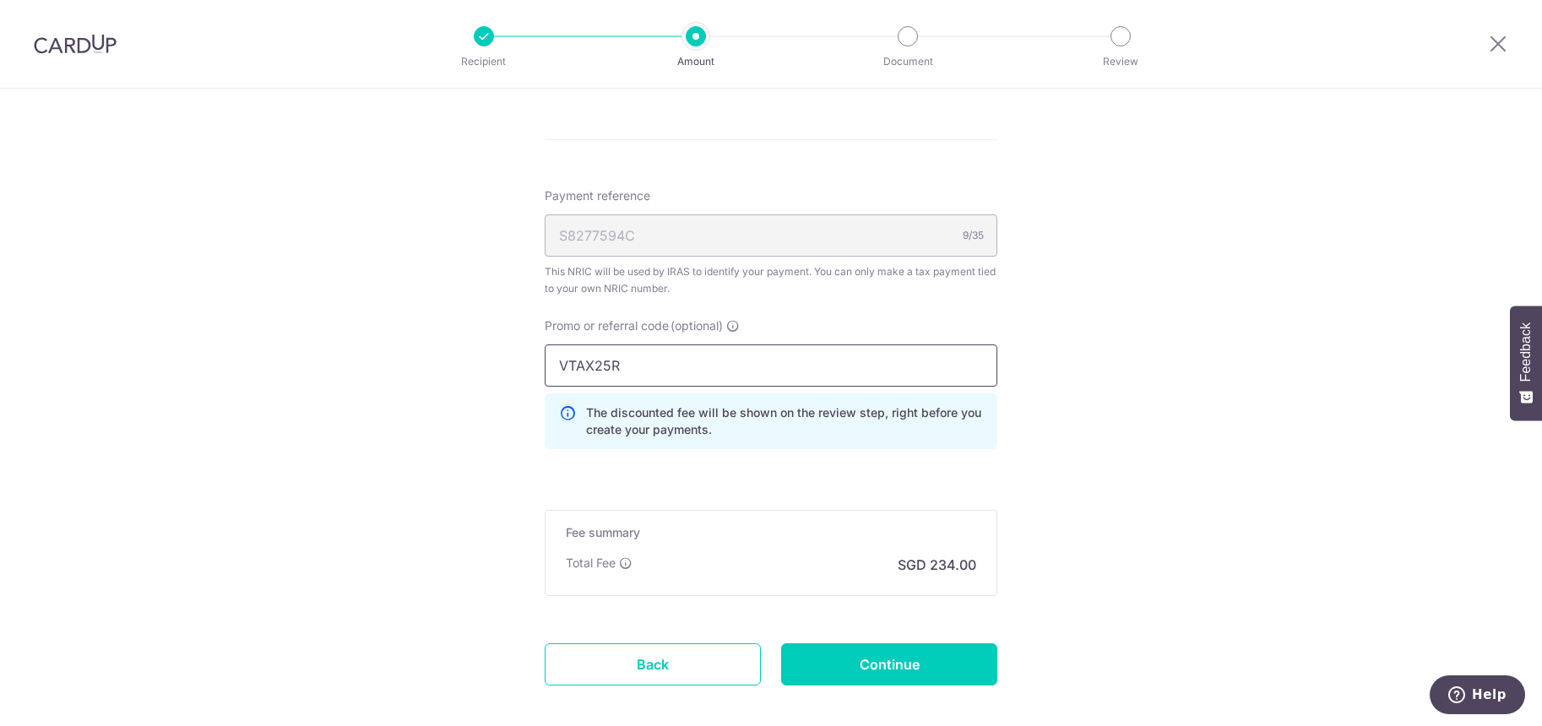
type input "VTAX25R"
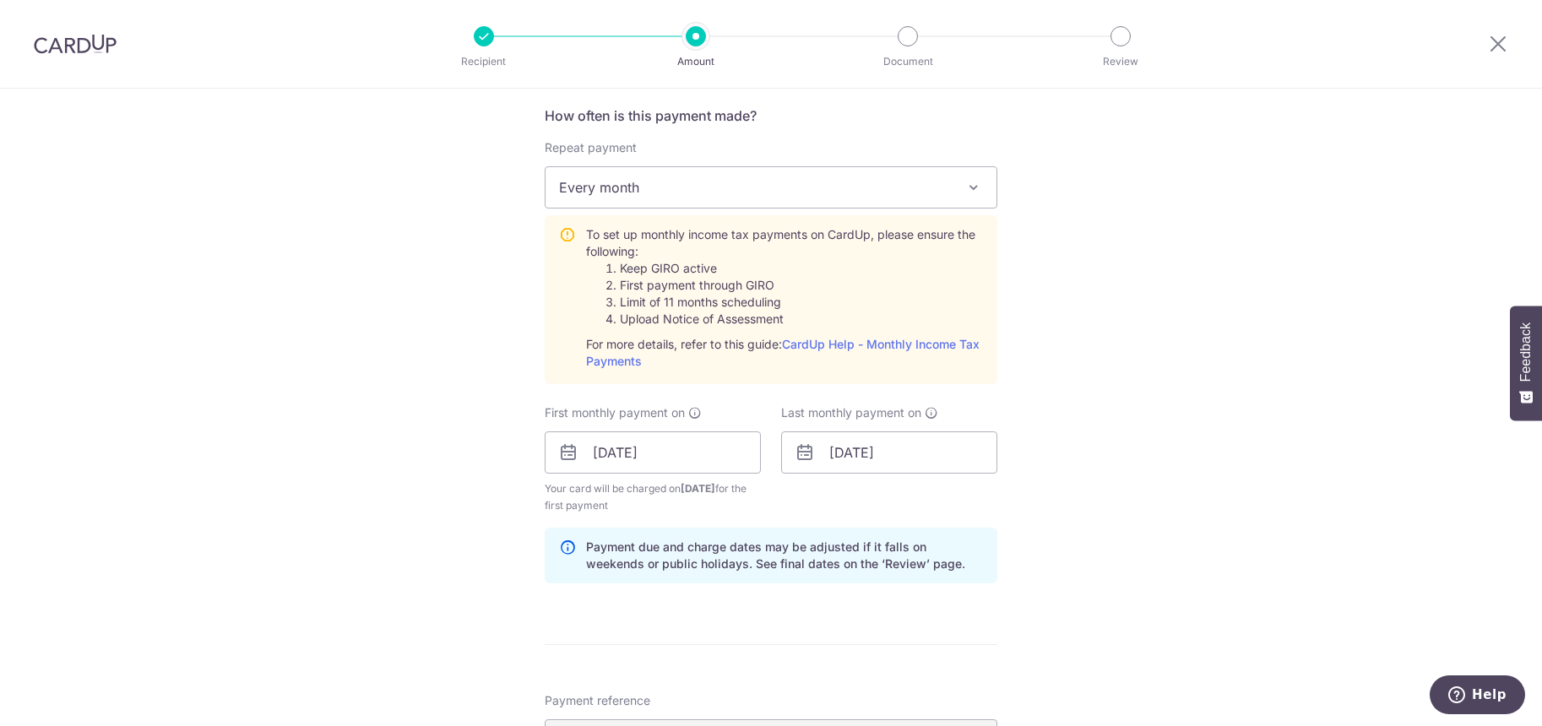
scroll to position [1204, 0]
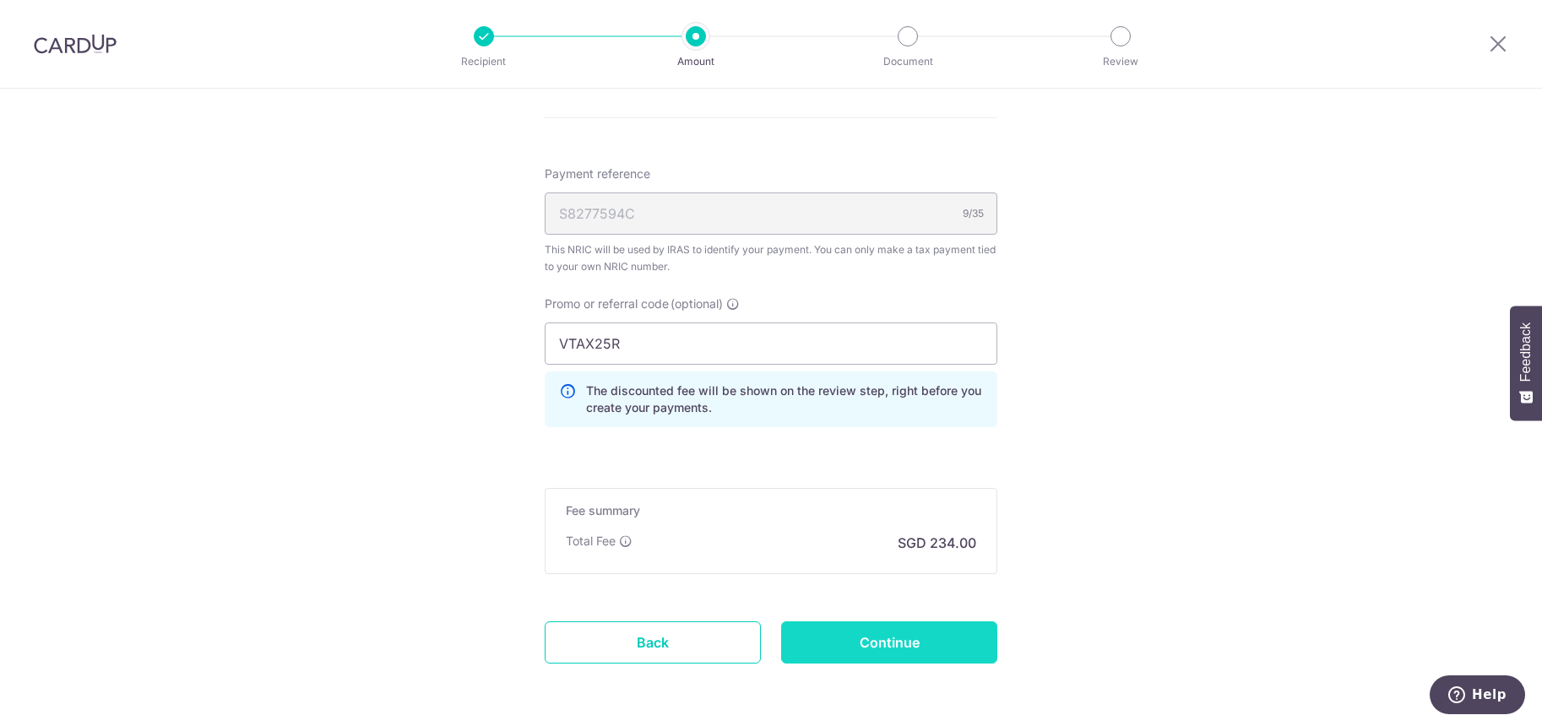
click at [923, 621] on input "Continue" at bounding box center [889, 642] width 216 height 42
type input "Create Schedule"
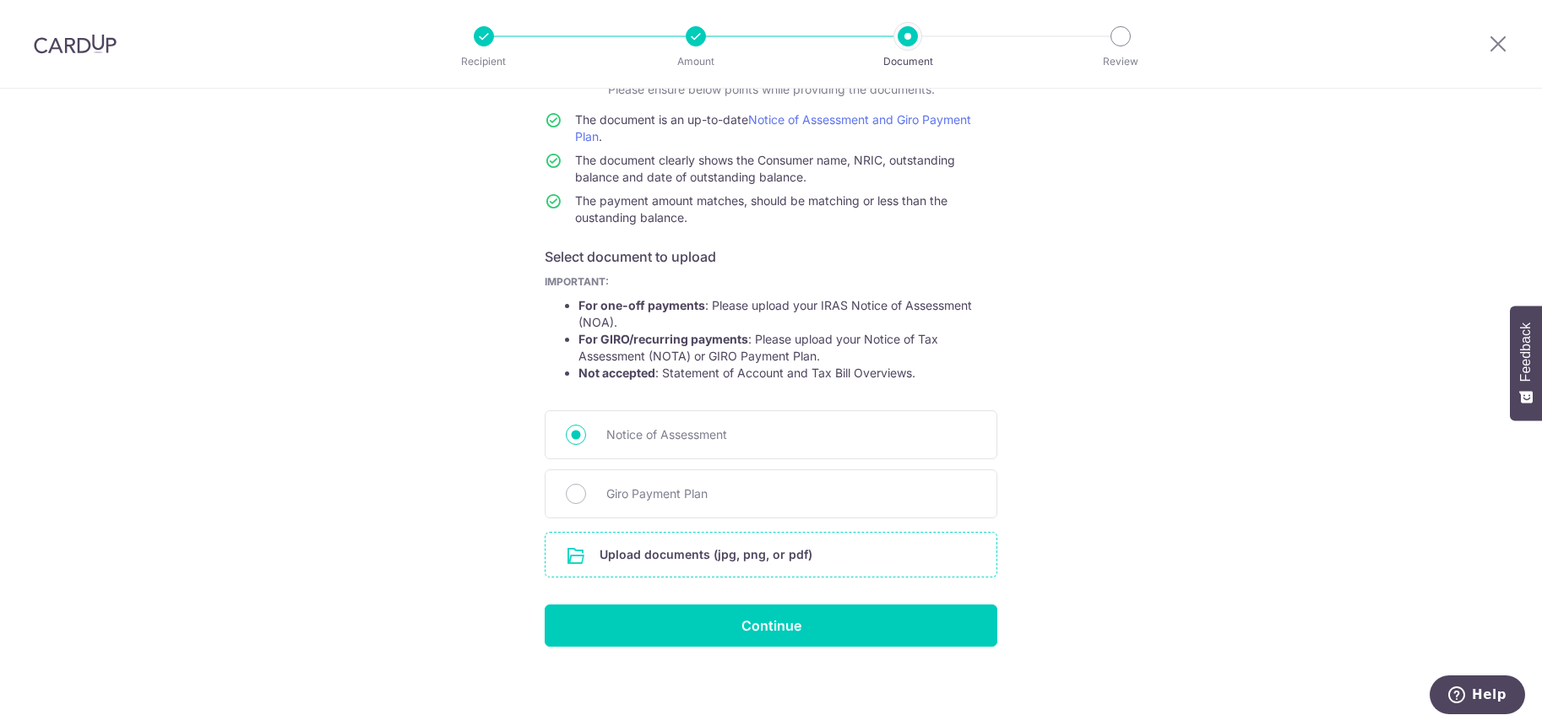
click at [708, 555] on input "file" at bounding box center [770, 555] width 451 height 44
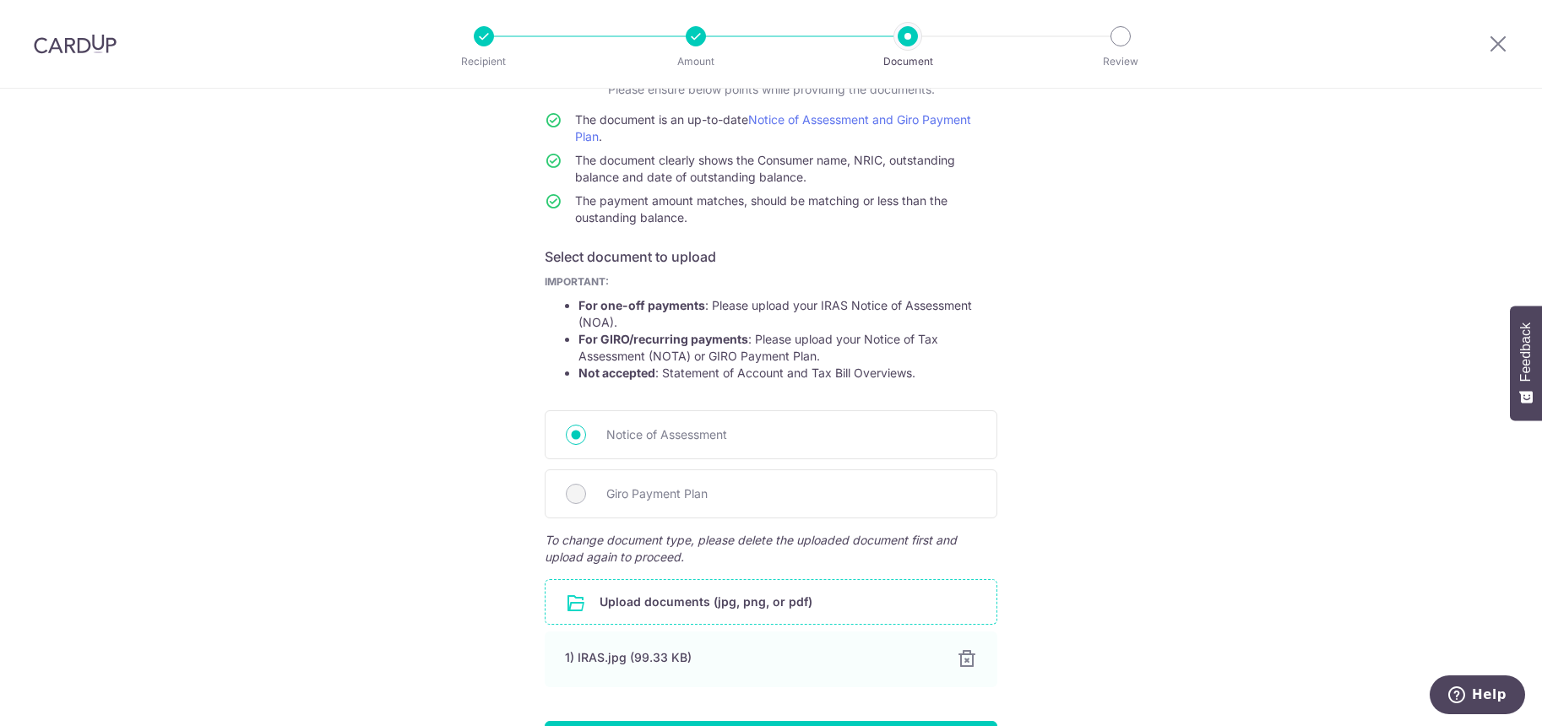
scroll to position [252, 0]
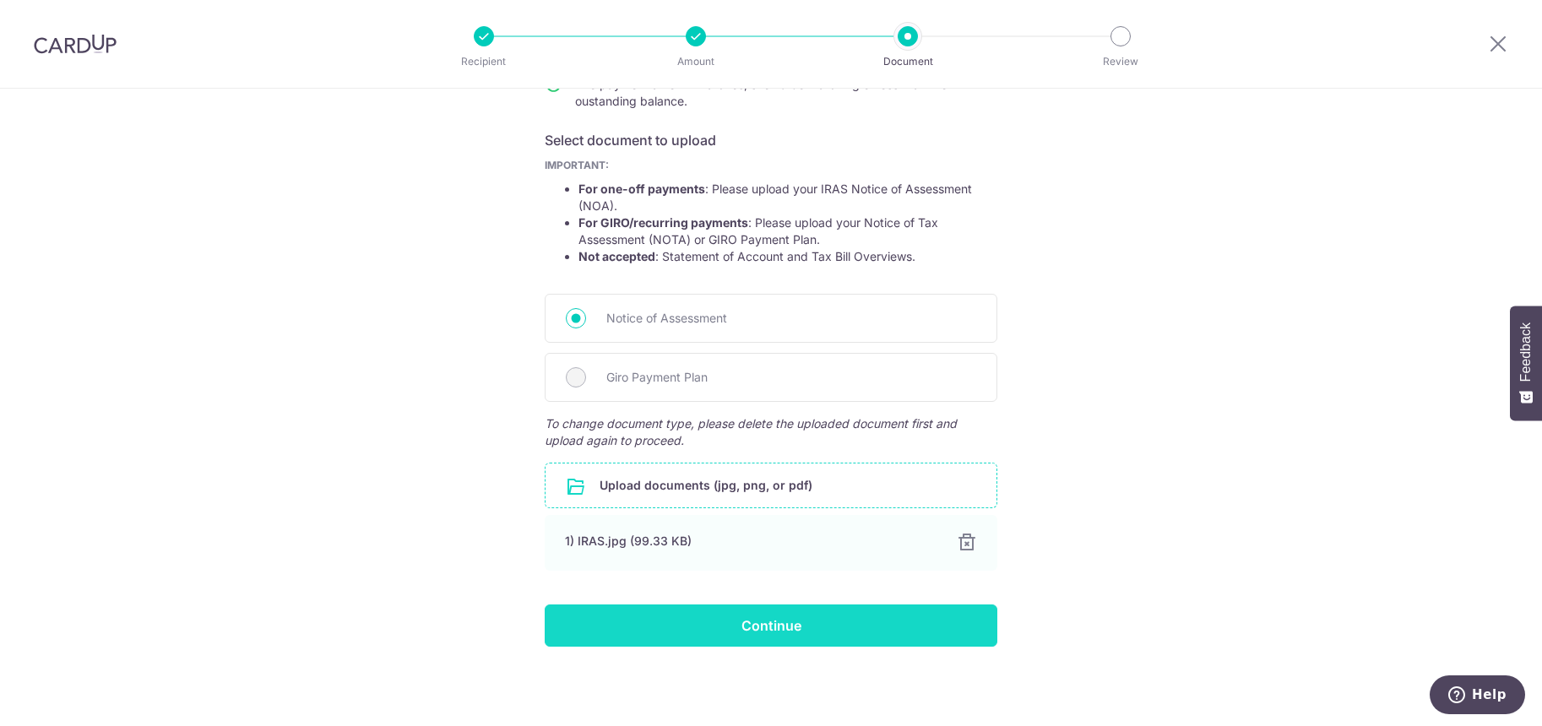
click at [776, 623] on input "Continue" at bounding box center [771, 626] width 453 height 42
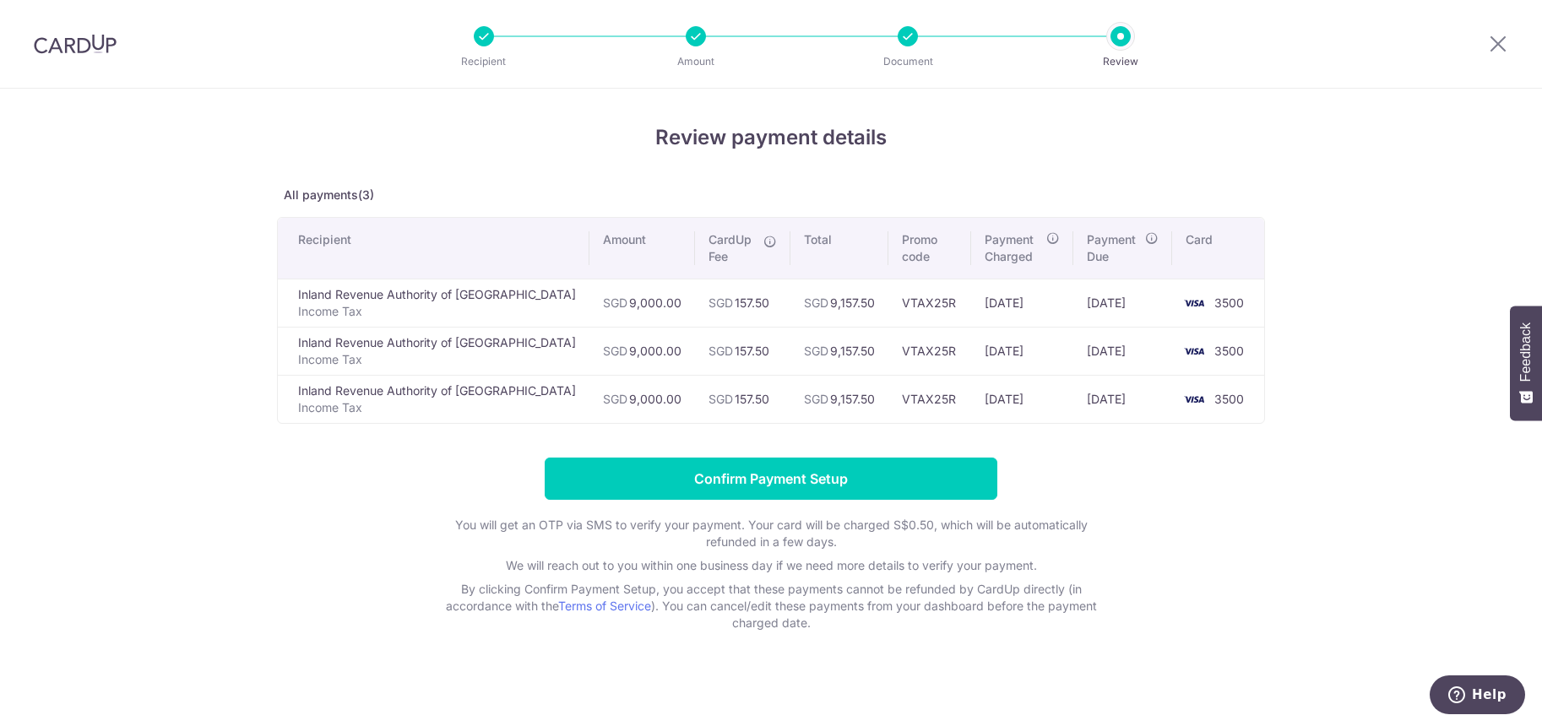
scroll to position [5, 0]
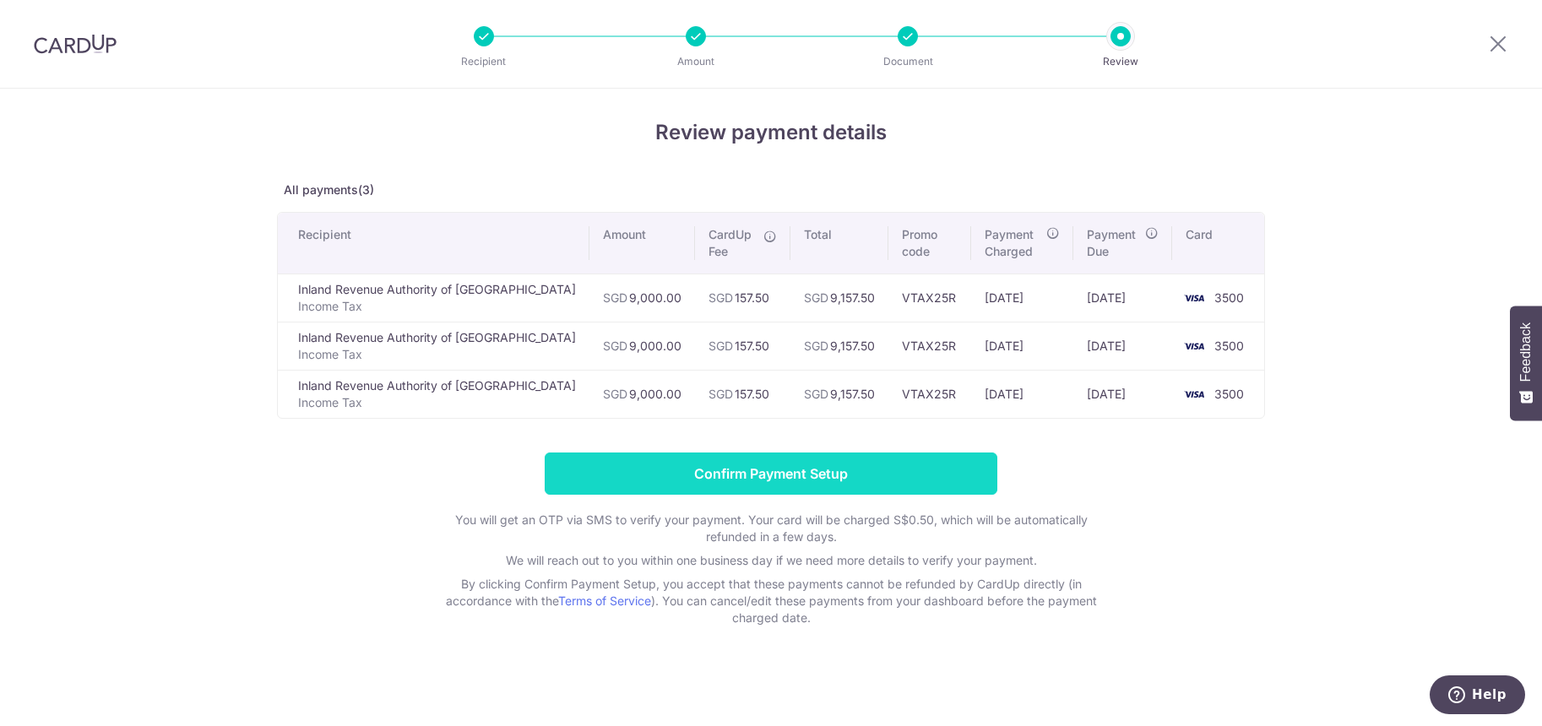
click at [801, 474] on input "Confirm Payment Setup" at bounding box center [771, 474] width 453 height 42
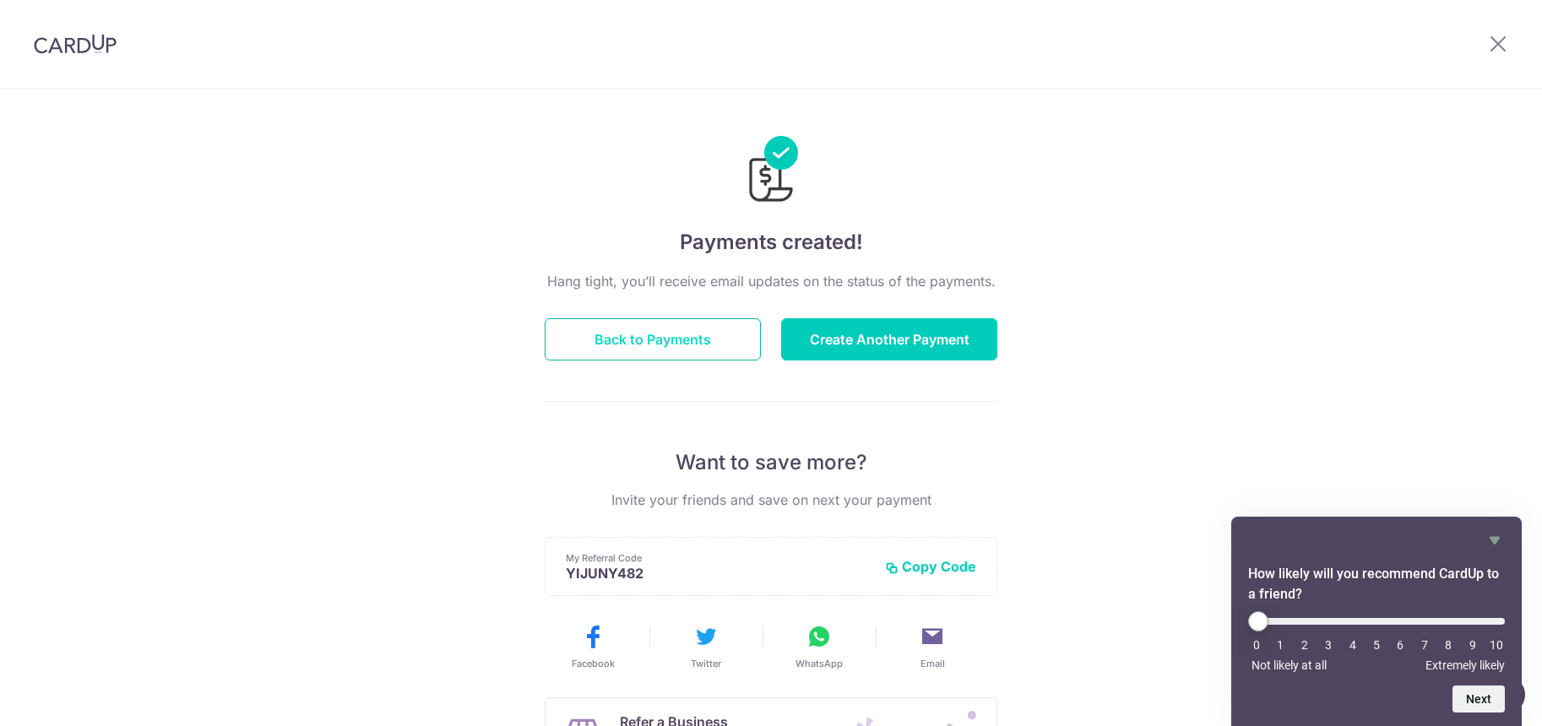
click at [668, 343] on button "Back to Payments" at bounding box center [653, 339] width 216 height 42
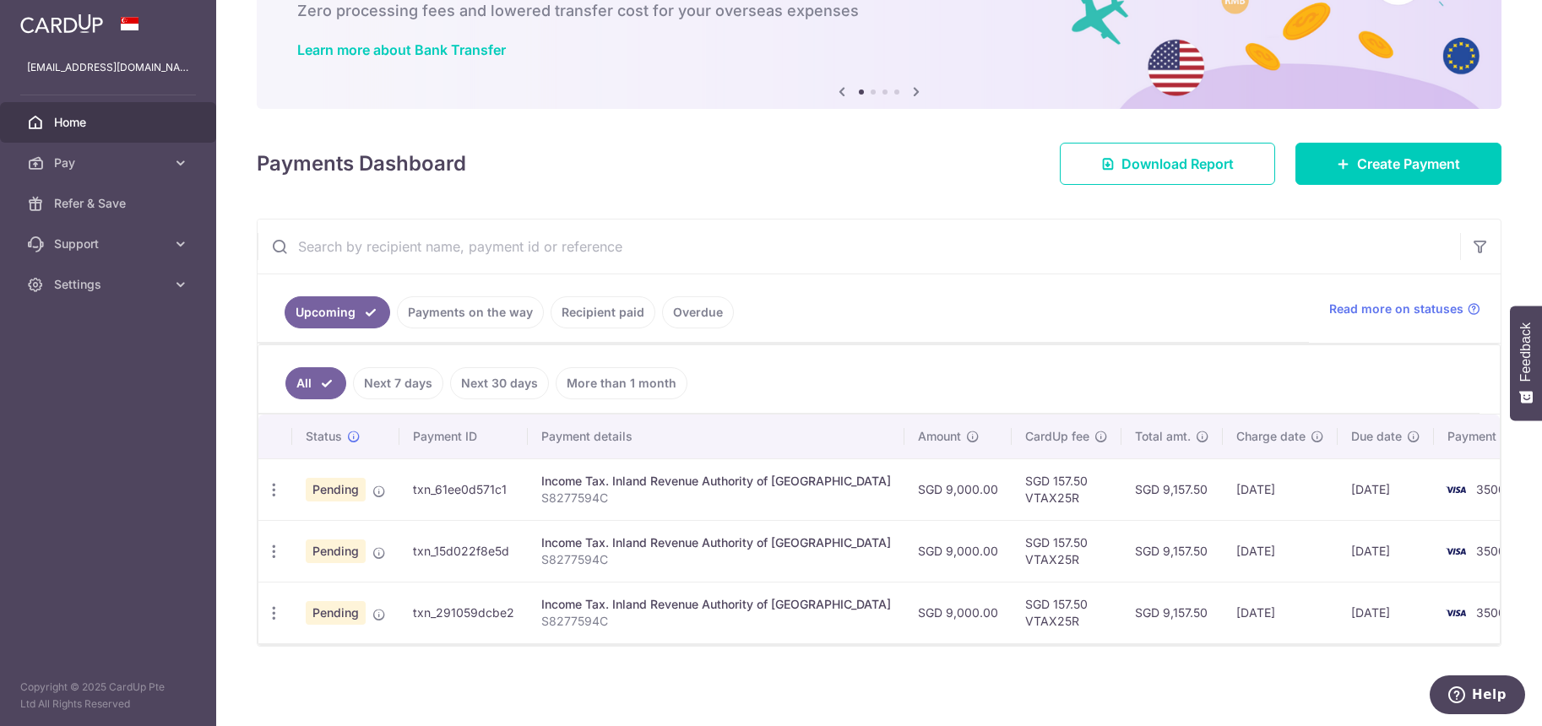
click at [808, 226] on input "text" at bounding box center [859, 247] width 1202 height 54
click at [86, 291] on span "Settings" at bounding box center [109, 284] width 111 height 17
click at [99, 373] on span "Logout" at bounding box center [109, 365] width 111 height 17
